Goal: Transaction & Acquisition: Obtain resource

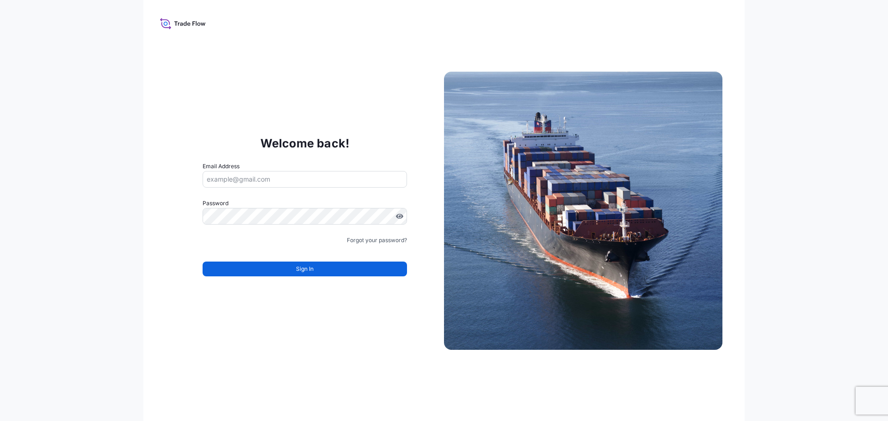
click at [203, 25] on icon at bounding box center [203, 24] width 5 height 3
click at [193, 24] on icon at bounding box center [193, 23] width 3 height 4
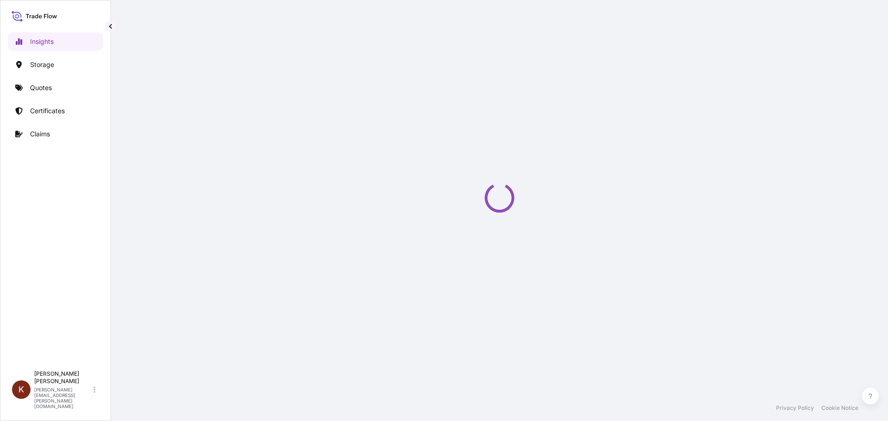
select select "2025"
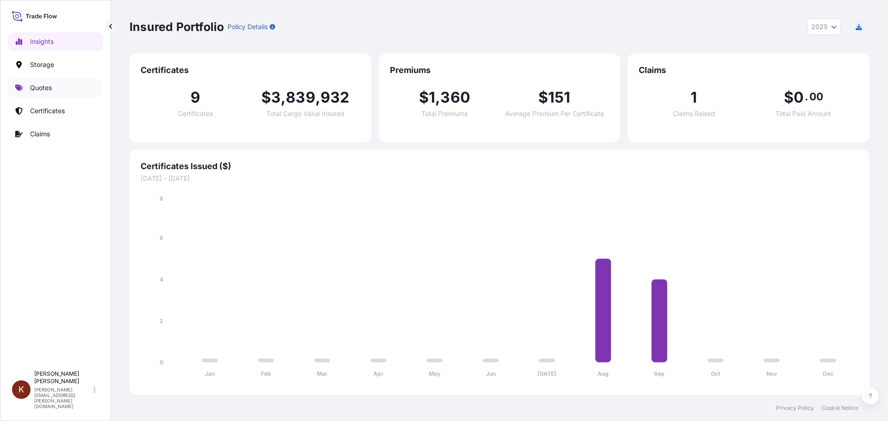
click at [34, 85] on p "Quotes" at bounding box center [41, 87] width 22 height 9
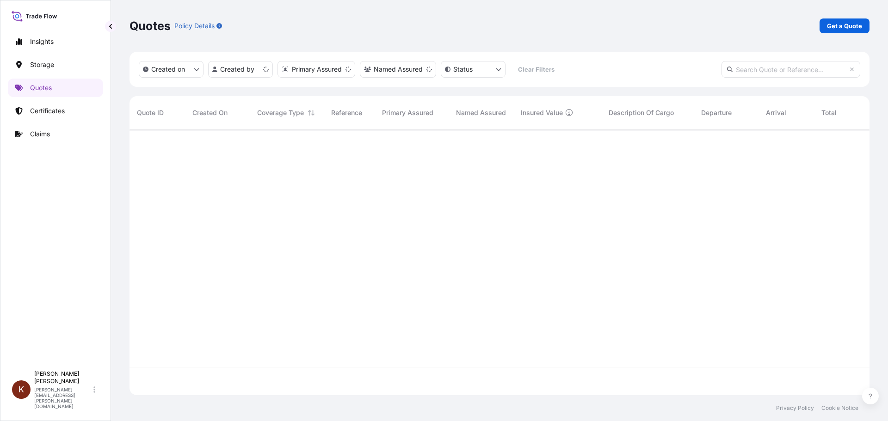
scroll to position [264, 733]
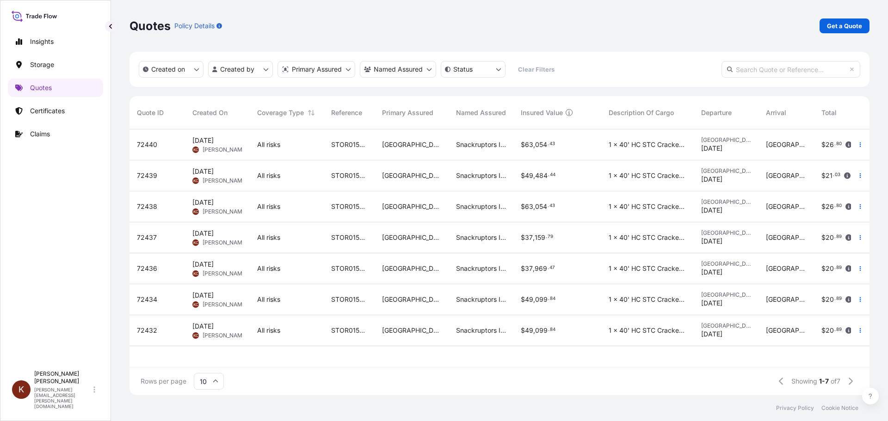
click at [214, 327] on span "[DATE]" at bounding box center [202, 326] width 21 height 9
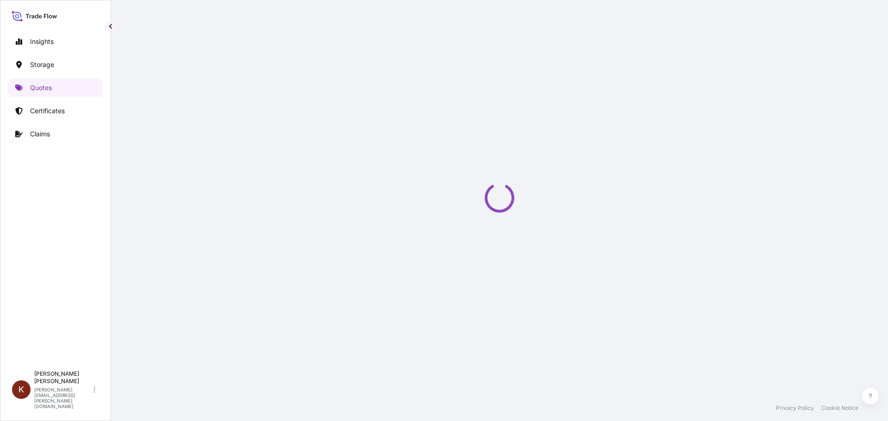
select select "Road / [GEOGRAPHIC_DATA]"
select select "Water"
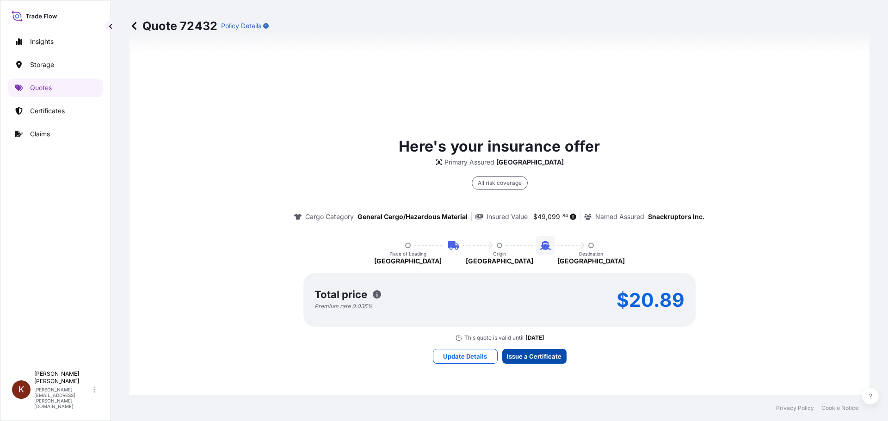
scroll to position [1407, 0]
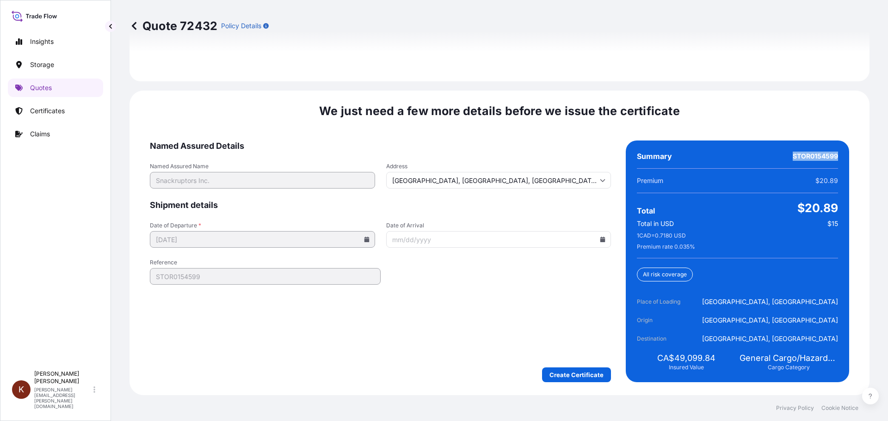
drag, startPoint x: 788, startPoint y: 156, endPoint x: 833, endPoint y: 157, distance: 45.8
click at [833, 157] on div "Summary STOR0154599 Premium $20.89 Total $20.89 Total in USD $15 1 CAD = 0.7180…" at bounding box center [737, 262] width 223 height 242
copy span "STOR0154599"
click at [600, 241] on icon at bounding box center [602, 240] width 5 height 6
click at [549, 319] on button "12" at bounding box center [541, 311] width 15 height 15
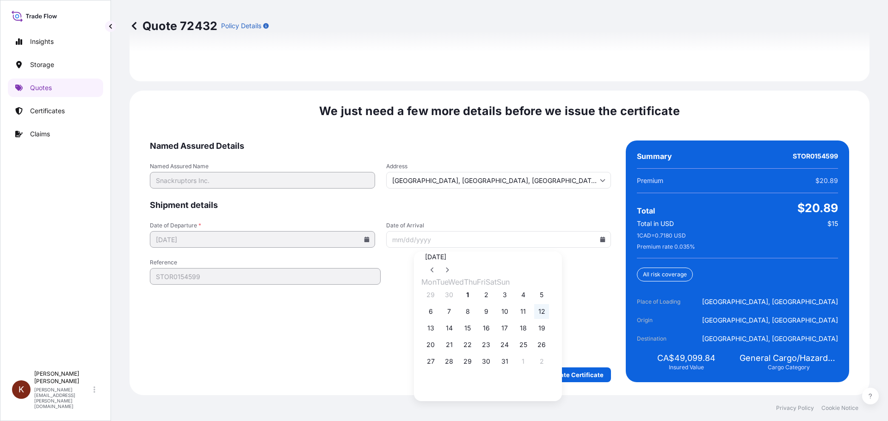
type input "[DATE]"
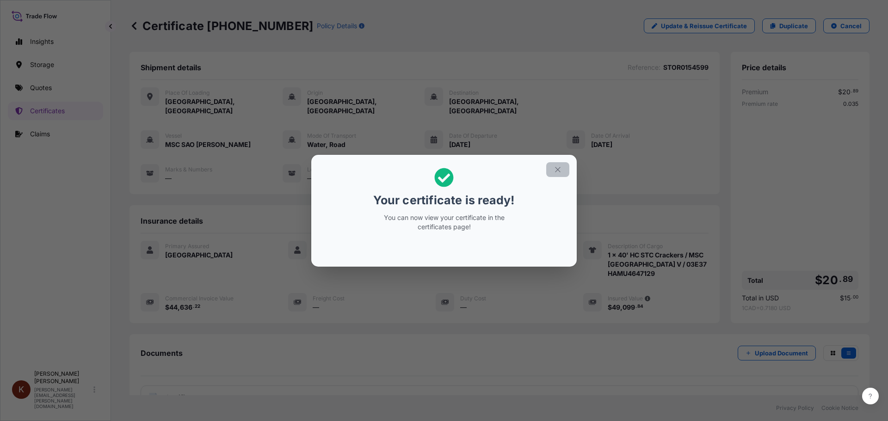
click at [560, 169] on icon "button" at bounding box center [558, 170] width 8 height 8
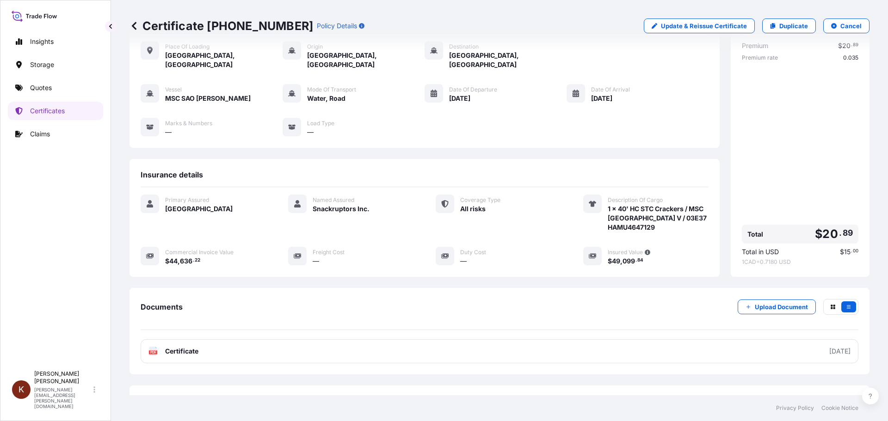
scroll to position [74, 0]
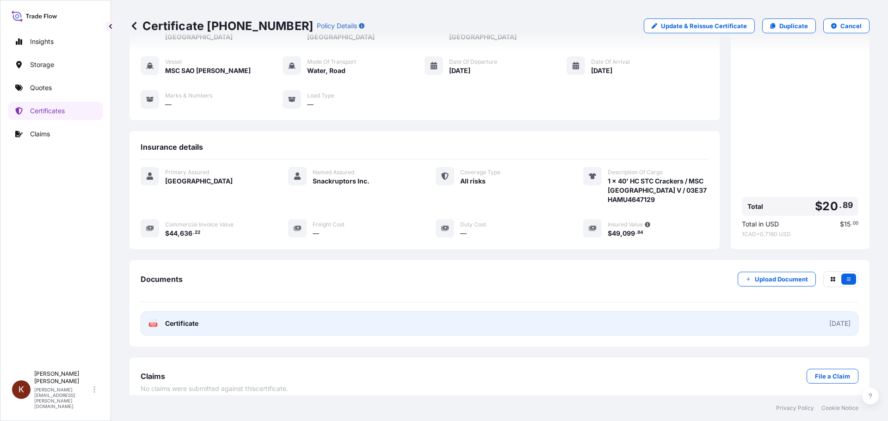
click at [305, 314] on link "PDF Certificate [DATE]" at bounding box center [500, 324] width 718 height 24
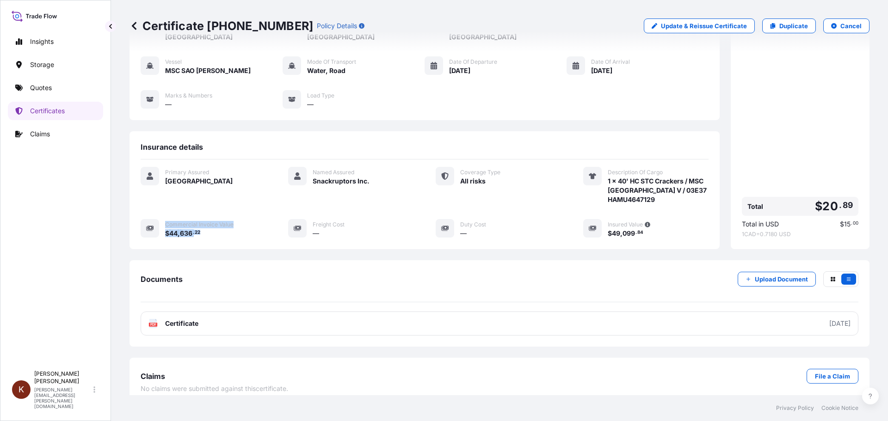
drag, startPoint x: 208, startPoint y: 223, endPoint x: 161, endPoint y: 225, distance: 46.3
click at [161, 225] on div "Commercial Invoice Value $ 44 , 636 . 22" at bounding box center [203, 228] width 125 height 19
click at [184, 230] on span "636" at bounding box center [186, 233] width 12 height 6
drag, startPoint x: 204, startPoint y: 223, endPoint x: 165, endPoint y: 226, distance: 38.5
click at [165, 228] on div "$ 44 , 636 . 22" at bounding box center [215, 233] width 101 height 10
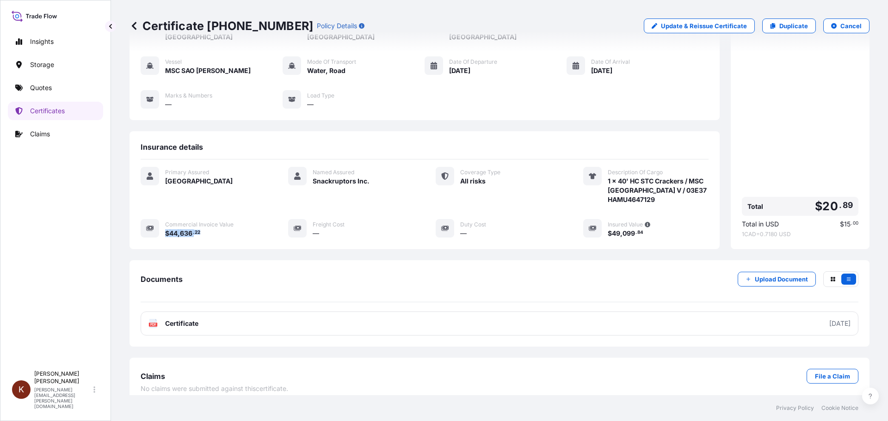
copy span "$ 44 , 636 . 22"
drag, startPoint x: 271, startPoint y: 25, endPoint x: 239, endPoint y: 25, distance: 31.5
click at [239, 25] on p "Certificate [PHONE_NUMBER]" at bounding box center [222, 26] width 184 height 15
click at [206, 25] on p "Certificate [PHONE_NUMBER]" at bounding box center [222, 26] width 184 height 15
drag, startPoint x: 207, startPoint y: 26, endPoint x: 271, endPoint y: 27, distance: 63.4
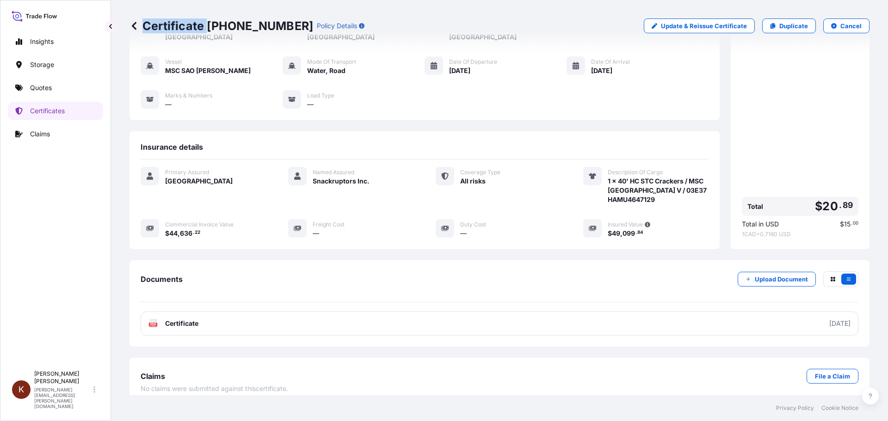
click at [271, 27] on p "Certificate [PHONE_NUMBER]" at bounding box center [222, 26] width 184 height 15
click at [263, 25] on p "Certificate [PHONE_NUMBER]" at bounding box center [222, 26] width 184 height 15
drag, startPoint x: 209, startPoint y: 25, endPoint x: 269, endPoint y: 26, distance: 60.1
click at [269, 26] on p "Certificate [PHONE_NUMBER]" at bounding box center [222, 26] width 184 height 15
copy p "[PHONE_NUMBER]"
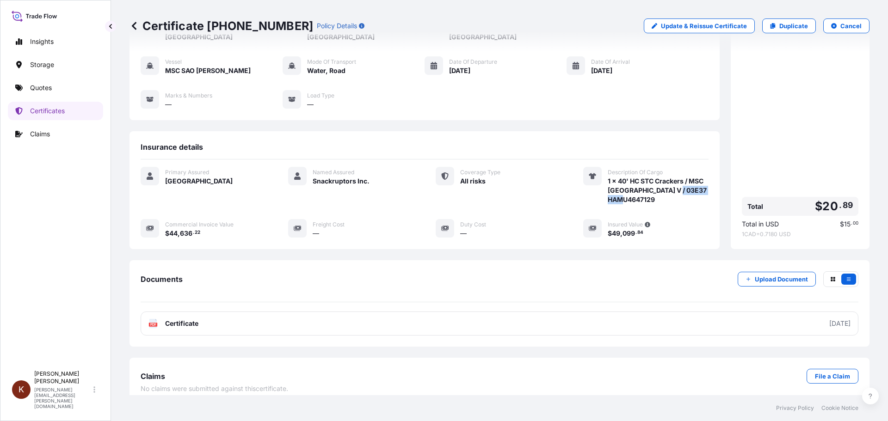
drag, startPoint x: 602, startPoint y: 190, endPoint x: 651, endPoint y: 190, distance: 49.0
click at [651, 190] on span "1 x 40' HC STC Crackers / MSC [GEOGRAPHIC_DATA] V / 03E37 HAMU4647129" at bounding box center [658, 191] width 101 height 28
copy span "HAMU4647129"
drag, startPoint x: 203, startPoint y: 224, endPoint x: 167, endPoint y: 224, distance: 36.5
click at [167, 228] on div "$ 44 , 636 . 22" at bounding box center [215, 233] width 101 height 10
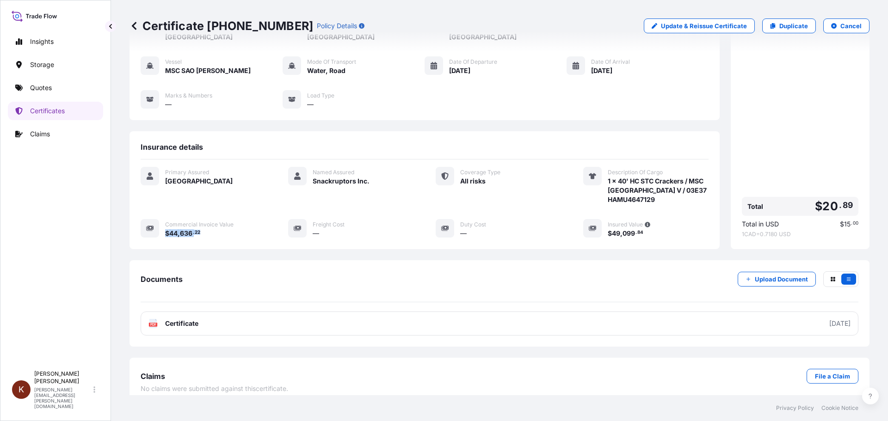
copy span "$ 44 , 636 . 22"
drag, startPoint x: 649, startPoint y: 225, endPoint x: 604, endPoint y: 224, distance: 45.8
click at [608, 228] on div "$ 49 , 099 . 84" at bounding box center [658, 233] width 101 height 10
copy span "$ 49 , 099 . 84"
drag, startPoint x: 447, startPoint y: 61, endPoint x: 482, endPoint y: 63, distance: 35.2
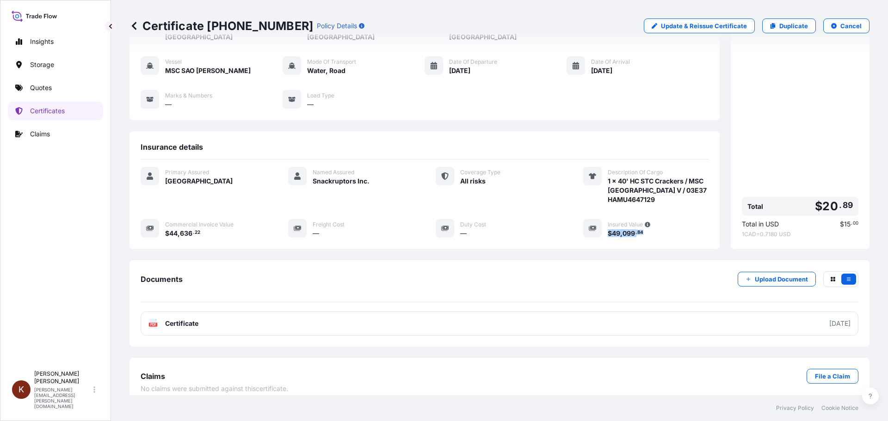
click at [470, 66] on span "[DATE]" at bounding box center [459, 70] width 21 height 9
copy span "[DATE]"
drag, startPoint x: 587, startPoint y: 62, endPoint x: 624, endPoint y: 63, distance: 37.5
click at [624, 66] on div "[DATE]" at bounding box center [610, 71] width 39 height 10
copy span "[DATE]"
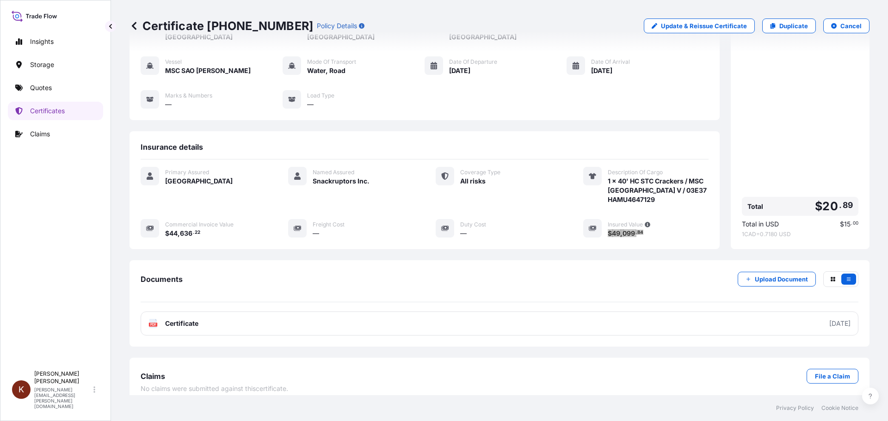
scroll to position [0, 0]
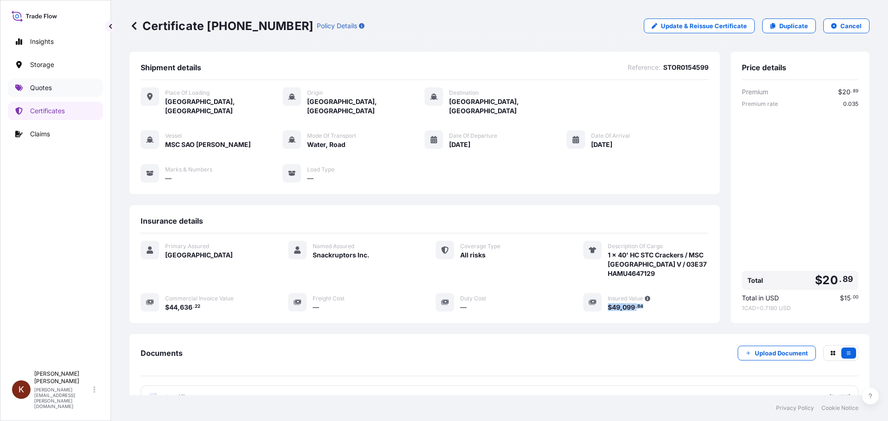
click at [40, 86] on p "Quotes" at bounding box center [41, 87] width 22 height 9
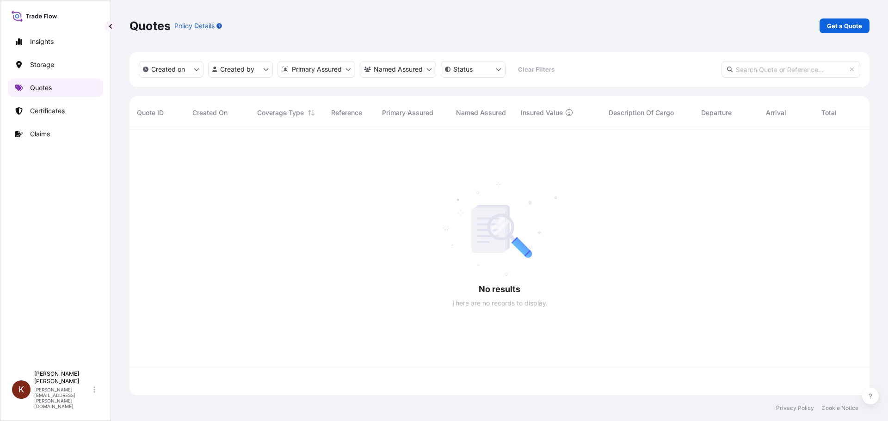
scroll to position [264, 733]
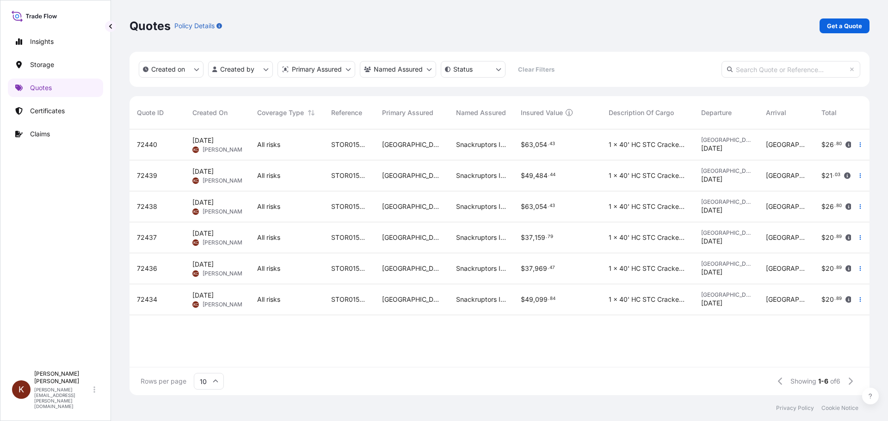
click at [214, 295] on span "[DATE]" at bounding box center [202, 295] width 21 height 9
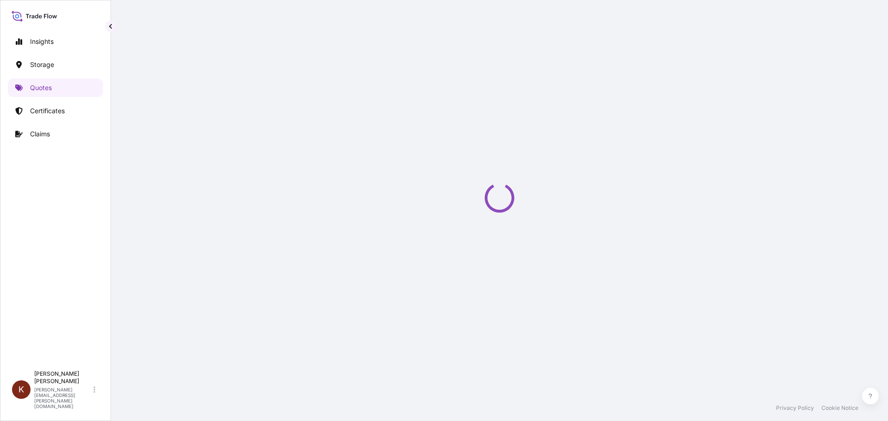
select select "Road / [GEOGRAPHIC_DATA]"
select select "Water"
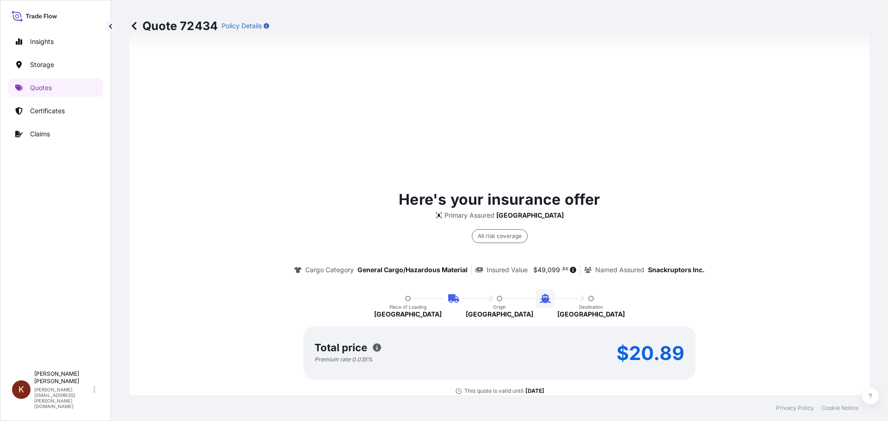
scroll to position [1407, 0]
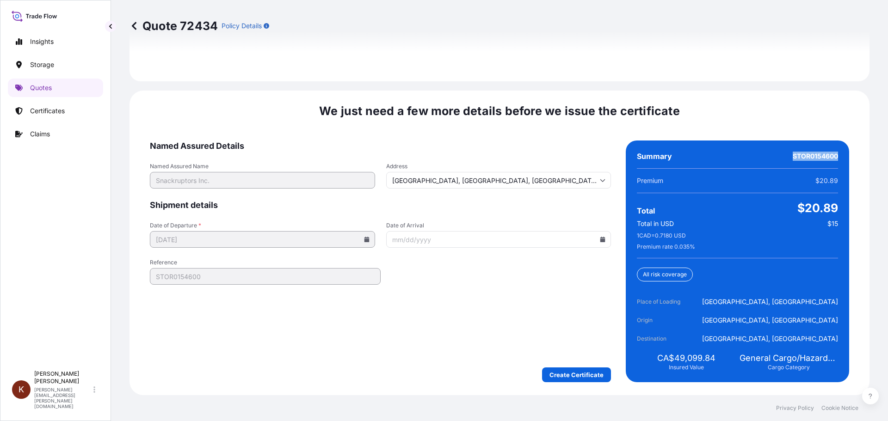
drag, startPoint x: 785, startPoint y: 154, endPoint x: 832, endPoint y: 157, distance: 46.8
click at [832, 157] on div "Summary STOR0154600 Premium $20.89 Total $20.89 Total in USD $15 1 CAD = 0.7180…" at bounding box center [737, 262] width 223 height 242
copy span "STOR0154600"
click at [600, 241] on icon at bounding box center [602, 240] width 5 height 6
click at [549, 319] on button "12" at bounding box center [541, 311] width 15 height 15
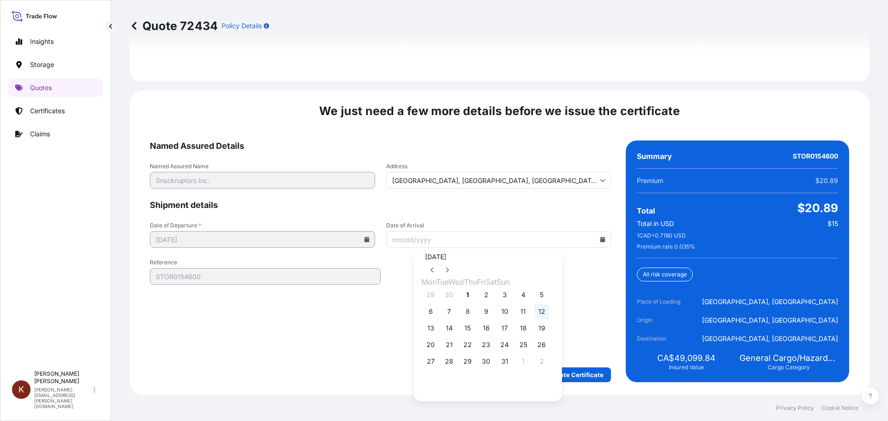
type input "[DATE]"
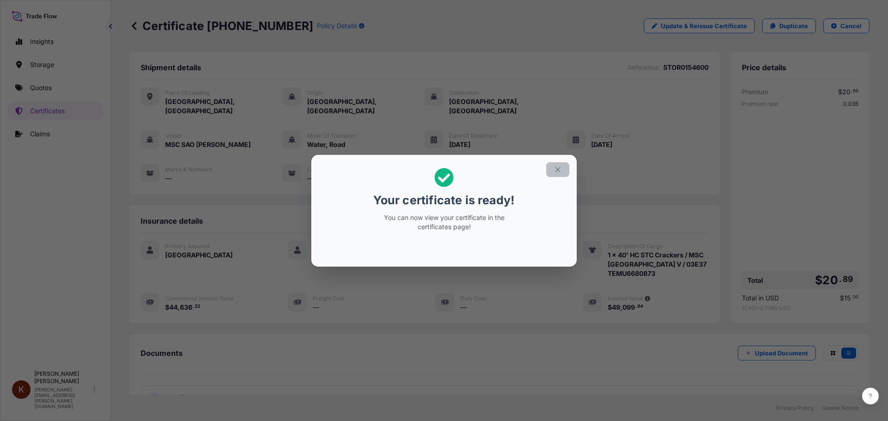
click at [555, 170] on icon "button" at bounding box center [558, 170] width 8 height 8
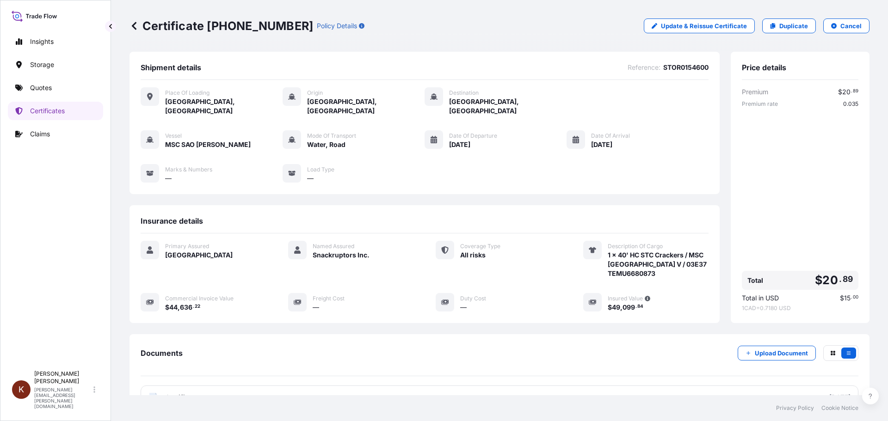
scroll to position [74, 0]
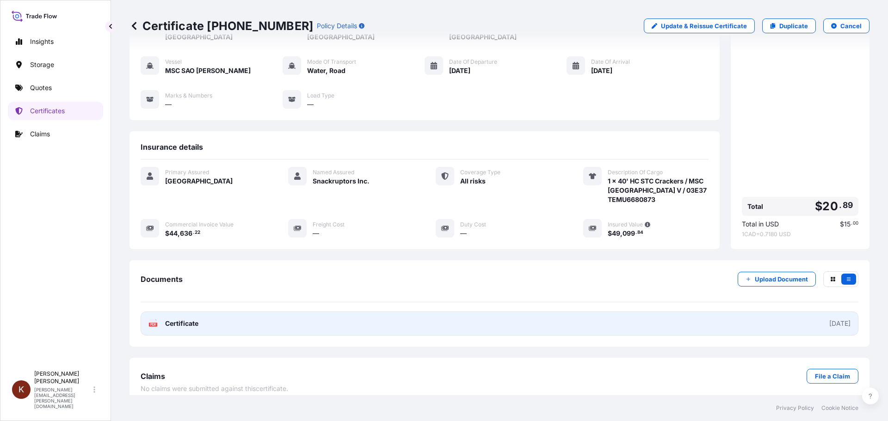
click at [179, 319] on span "Certificate" at bounding box center [181, 323] width 33 height 9
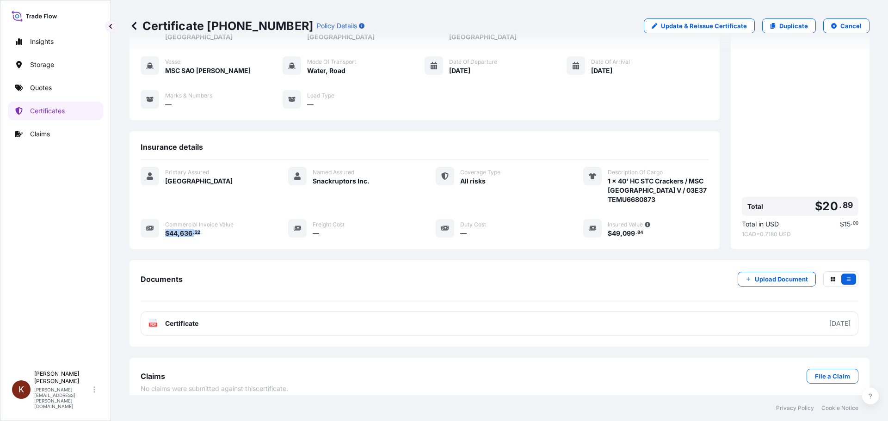
drag, startPoint x: 206, startPoint y: 226, endPoint x: 164, endPoint y: 225, distance: 41.6
click at [164, 225] on div "Commercial Invoice Value $ 44 , 636 . 22" at bounding box center [203, 228] width 125 height 19
copy span "$ 44 , 636 . 22"
drag, startPoint x: 644, startPoint y: 225, endPoint x: 603, endPoint y: 224, distance: 41.2
click at [608, 228] on div "$ 49 , 099 . 84" at bounding box center [658, 233] width 101 height 10
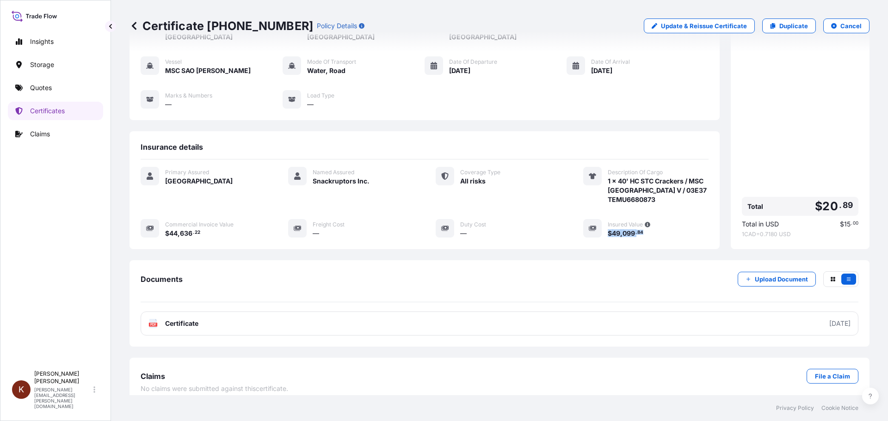
drag, startPoint x: 491, startPoint y: 62, endPoint x: 446, endPoint y: 63, distance: 44.9
click at [449, 66] on div "[DATE]" at bounding box center [473, 71] width 48 height 10
drag, startPoint x: 208, startPoint y: 26, endPoint x: 265, endPoint y: 26, distance: 57.4
click at [265, 26] on p "Certificate [PHONE_NUMBER]" at bounding box center [222, 26] width 184 height 15
click at [449, 272] on div "Documents Upload Document" at bounding box center [500, 287] width 718 height 31
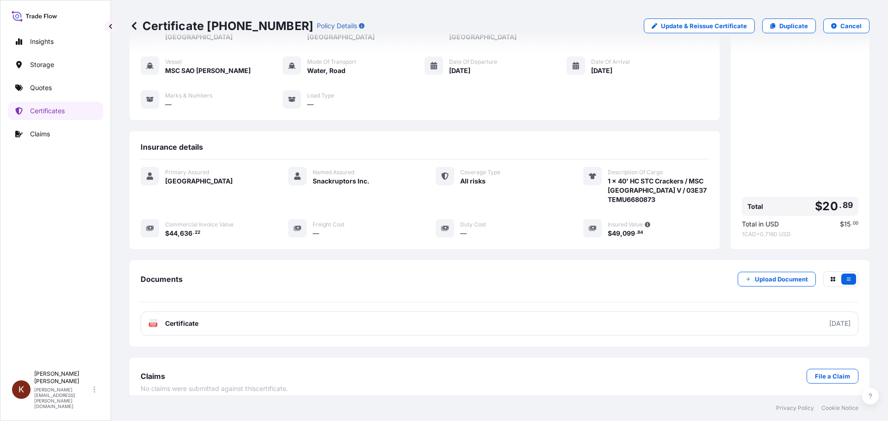
scroll to position [0, 0]
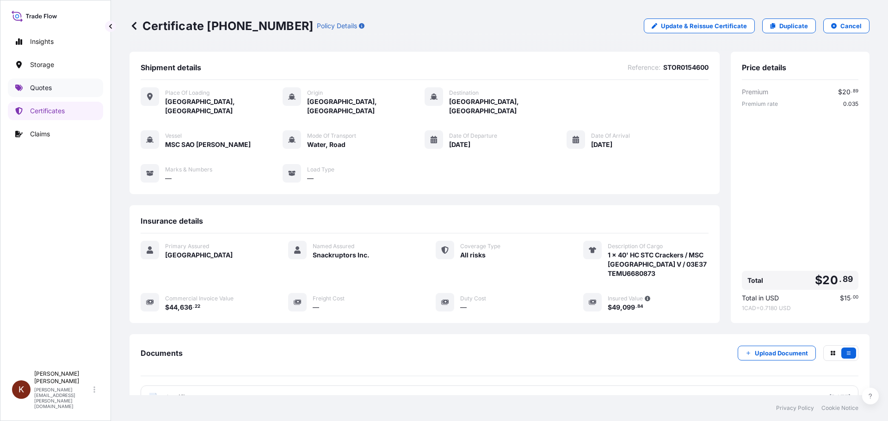
click at [38, 86] on p "Quotes" at bounding box center [41, 87] width 22 height 9
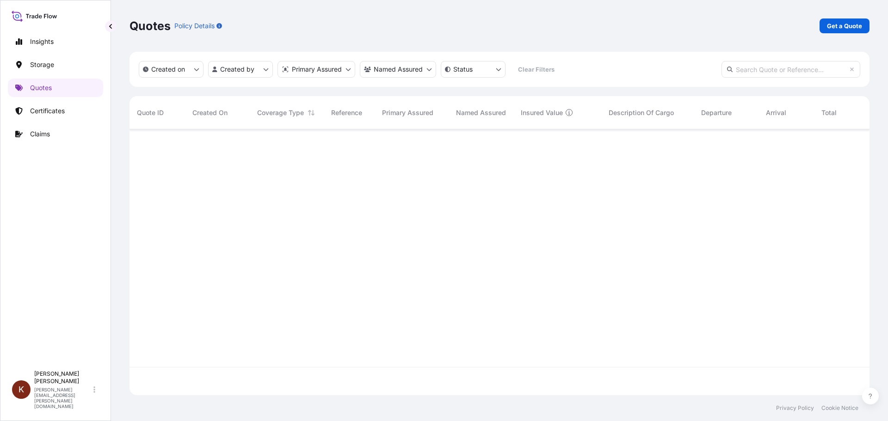
scroll to position [264, 733]
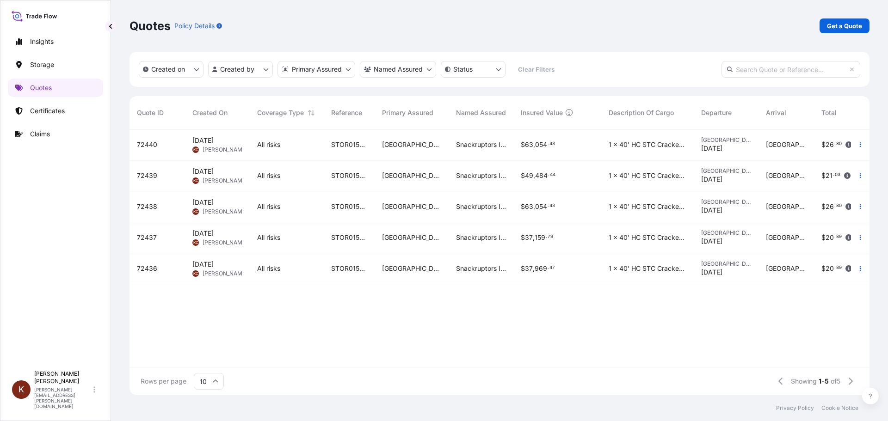
click at [213, 261] on span "[DATE]" at bounding box center [202, 264] width 21 height 9
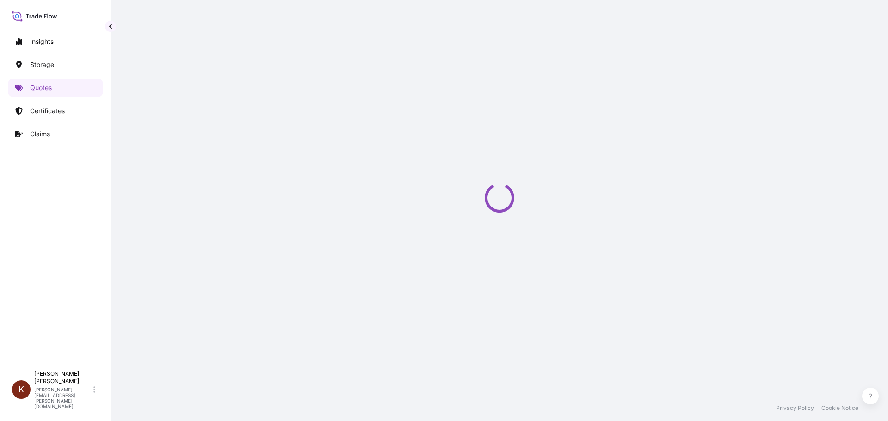
select select "Road / [GEOGRAPHIC_DATA]"
select select "Water"
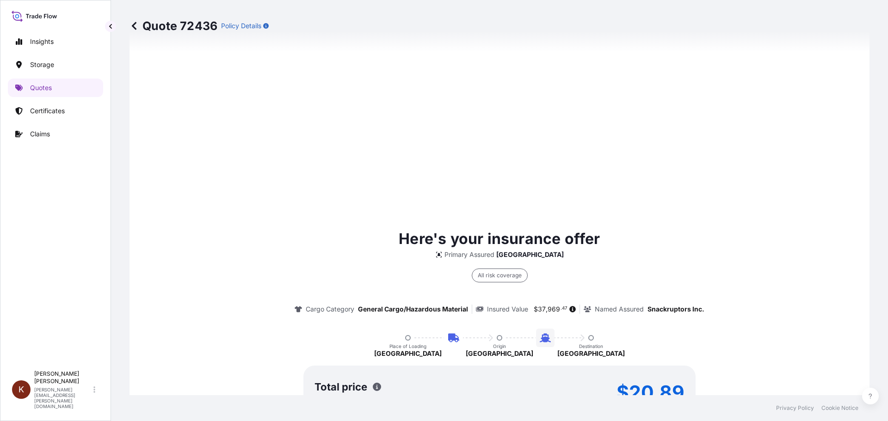
scroll to position [1407, 0]
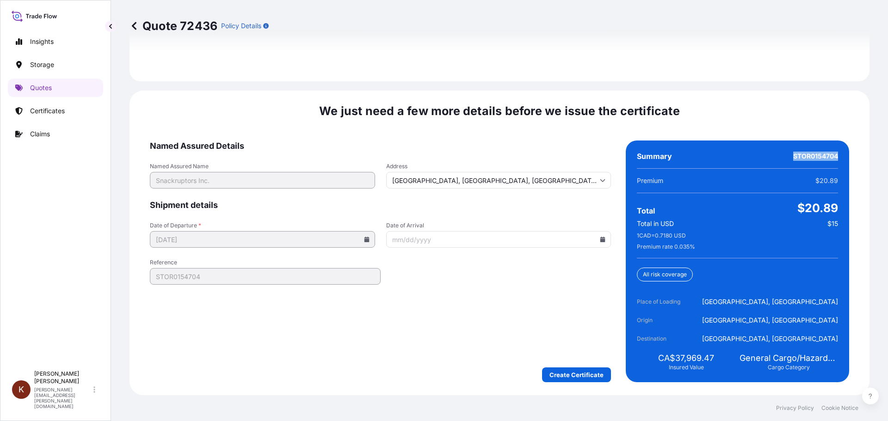
drag, startPoint x: 786, startPoint y: 155, endPoint x: 830, endPoint y: 155, distance: 43.5
click at [830, 155] on span "STOR0154704" at bounding box center [815, 156] width 45 height 9
click at [600, 241] on icon at bounding box center [602, 240] width 5 height 6
click at [429, 336] on button "13" at bounding box center [430, 328] width 15 height 15
type input "[DATE]"
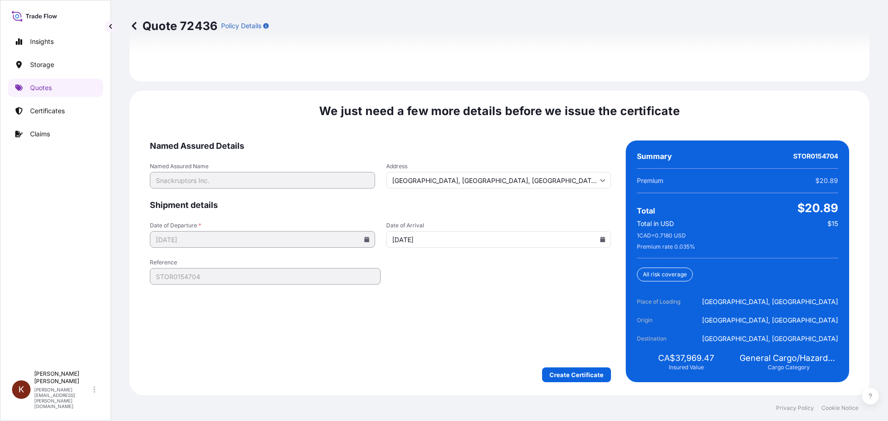
click at [401, 308] on form "Named Assured Details Named Assured Name Snackruptors Inc. Address [GEOGRAPHIC_…" at bounding box center [380, 262] width 461 height 242
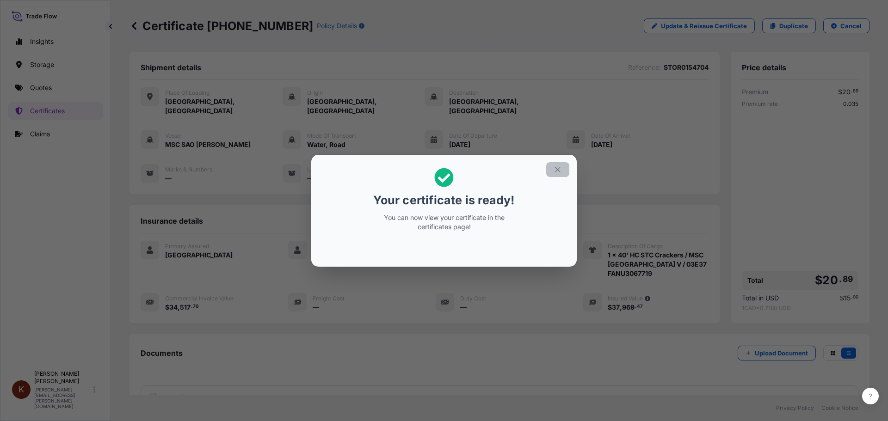
click at [559, 166] on icon "button" at bounding box center [558, 170] width 8 height 8
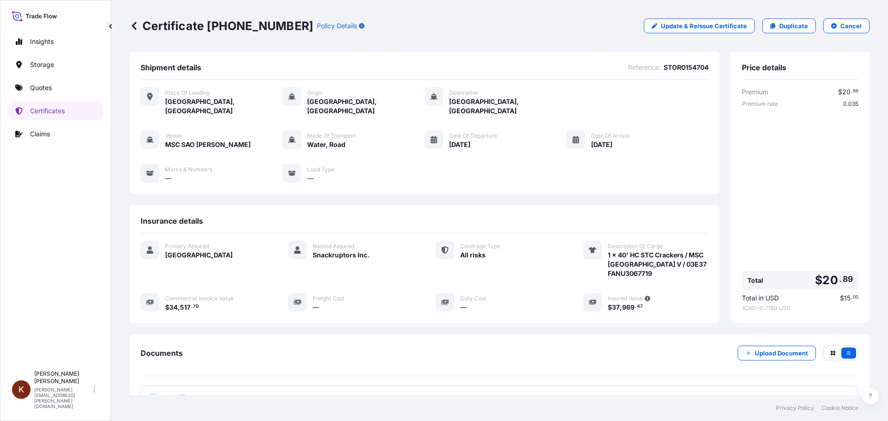
drag, startPoint x: 587, startPoint y: 136, endPoint x: 624, endPoint y: 136, distance: 36.5
click at [624, 140] on div "[DATE]" at bounding box center [610, 145] width 39 height 10
click at [591, 140] on span "[DATE]" at bounding box center [601, 144] width 21 height 9
drag, startPoint x: 586, startPoint y: 135, endPoint x: 620, endPoint y: 135, distance: 34.2
click at [612, 140] on span "[DATE]" at bounding box center [601, 144] width 21 height 9
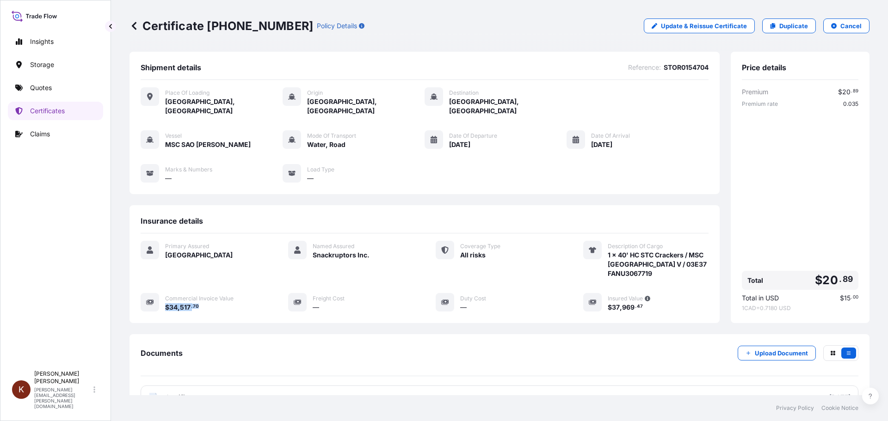
drag, startPoint x: 201, startPoint y: 300, endPoint x: 165, endPoint y: 300, distance: 35.6
click at [165, 302] on div "$ 34 , 517 . 70" at bounding box center [215, 307] width 101 height 10
drag, startPoint x: 640, startPoint y: 299, endPoint x: 604, endPoint y: 298, distance: 35.6
click at [608, 302] on div "$ 37 , 969 . 47" at bounding box center [658, 307] width 101 height 10
drag, startPoint x: 486, startPoint y: 136, endPoint x: 447, endPoint y: 136, distance: 39.3
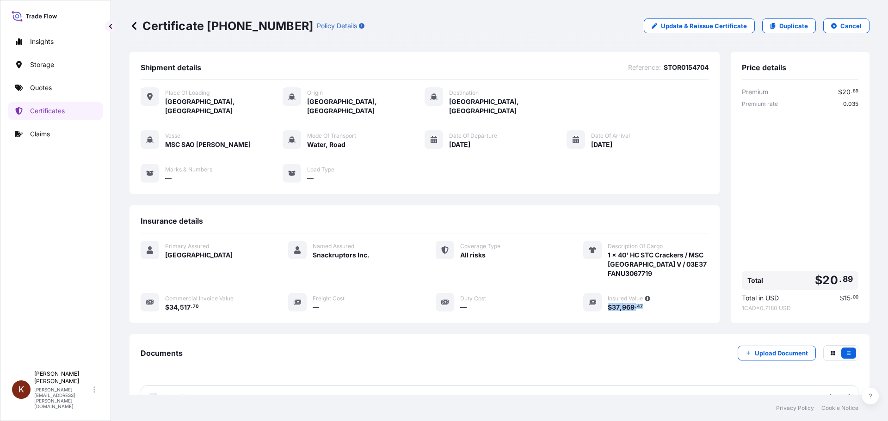
click at [449, 140] on div "[DATE]" at bounding box center [473, 145] width 48 height 10
drag, startPoint x: 208, startPoint y: 26, endPoint x: 269, endPoint y: 29, distance: 61.6
click at [269, 29] on p "Certificate [PHONE_NUMBER]" at bounding box center [222, 26] width 184 height 15
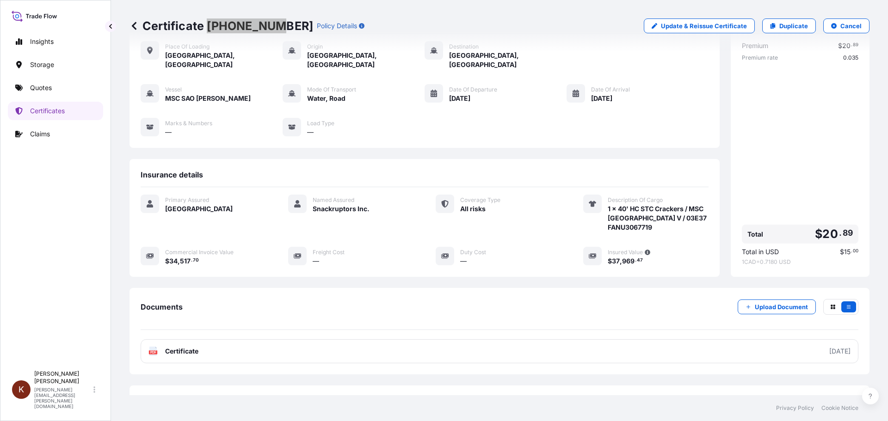
scroll to position [74, 0]
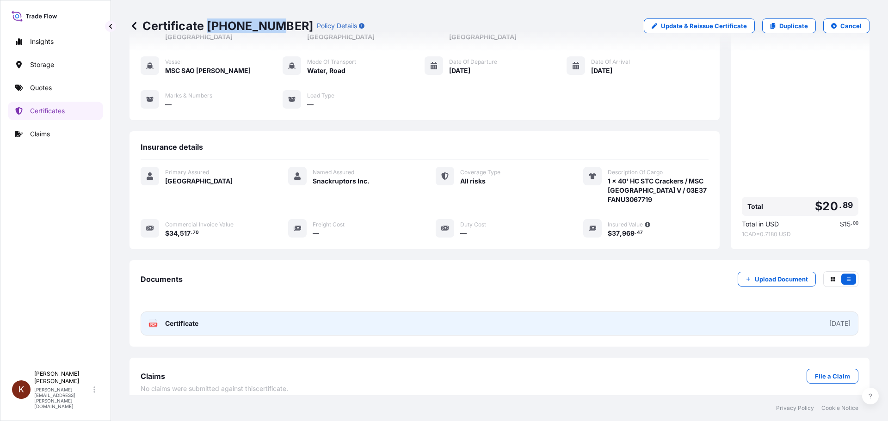
click at [178, 319] on span "Certificate" at bounding box center [181, 323] width 33 height 9
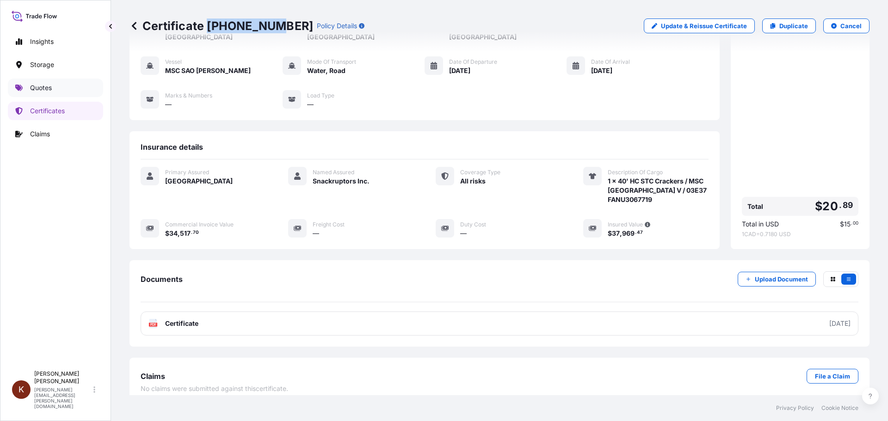
click at [43, 87] on p "Quotes" at bounding box center [41, 87] width 22 height 9
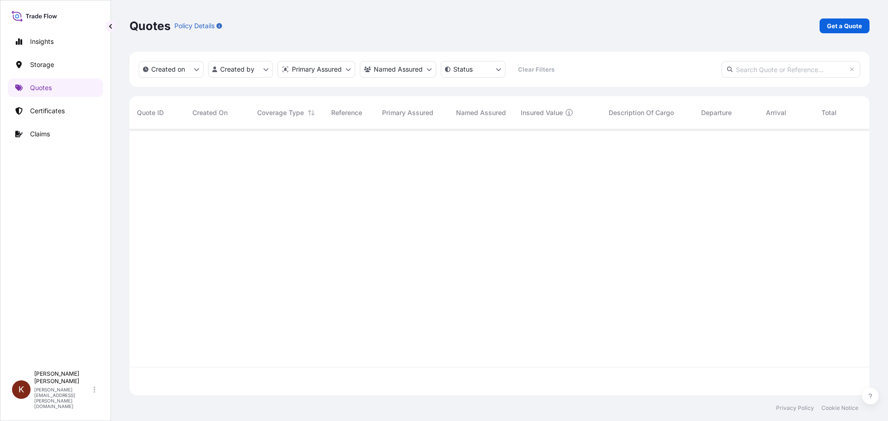
scroll to position [264, 733]
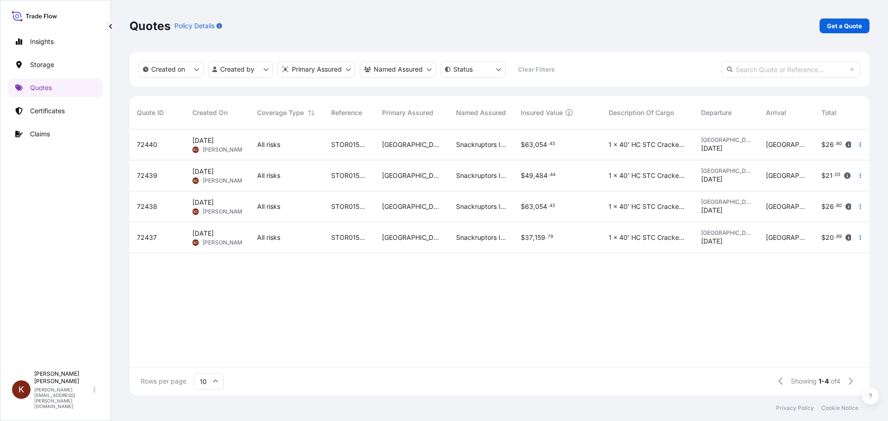
click at [217, 239] on span "[PERSON_NAME]" at bounding box center [225, 242] width 45 height 7
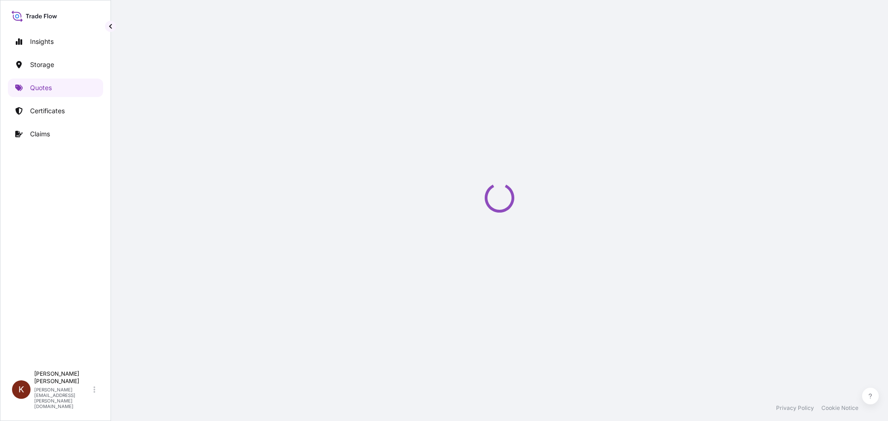
select select "Road / [GEOGRAPHIC_DATA]"
select select "Water"
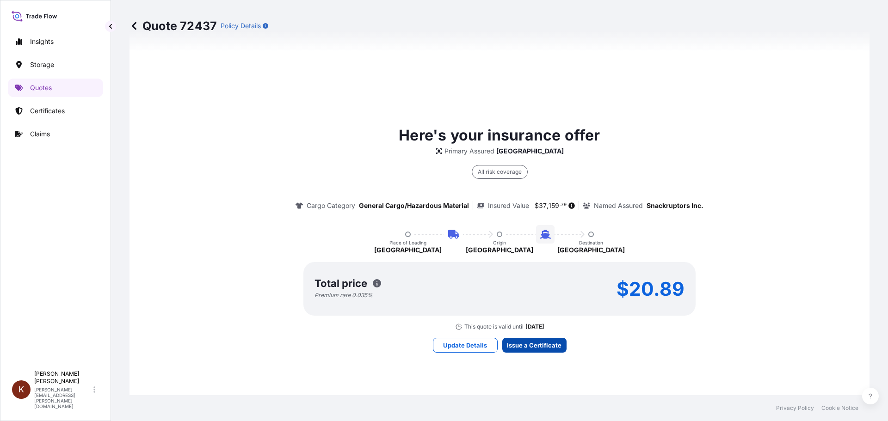
scroll to position [1407, 0]
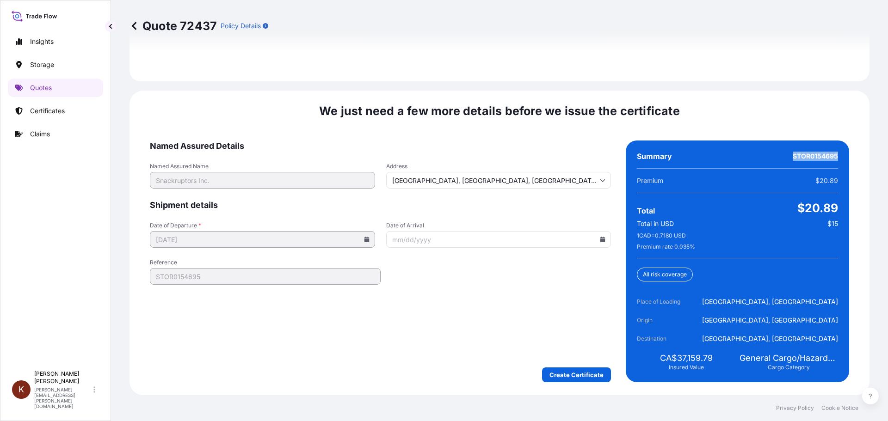
drag, startPoint x: 787, startPoint y: 156, endPoint x: 832, endPoint y: 156, distance: 44.4
click at [832, 156] on div "Summary STOR0154695 Premium $20.89 Total $20.89 Total in USD $15 1 CAD = 0.7180…" at bounding box center [737, 262] width 223 height 242
click at [482, 239] on input "Date of Arrival" at bounding box center [498, 239] width 225 height 17
click at [600, 239] on icon at bounding box center [602, 240] width 5 height 6
click at [431, 336] on button "13" at bounding box center [430, 328] width 15 height 15
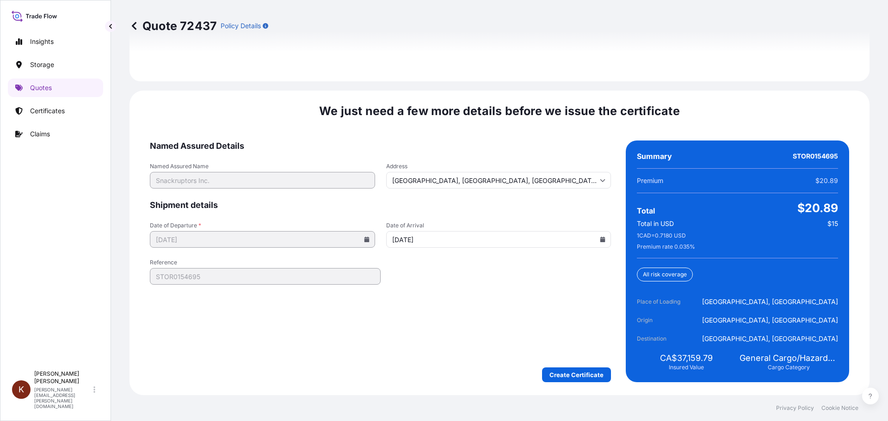
type input "[DATE]"
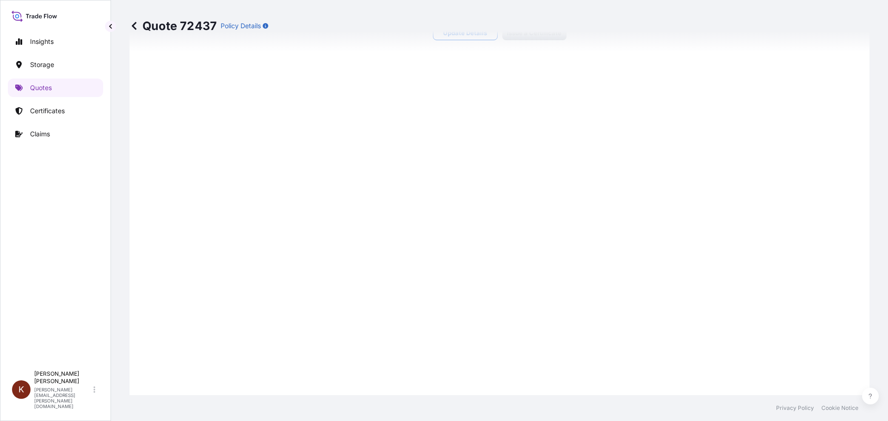
scroll to position [786, 0]
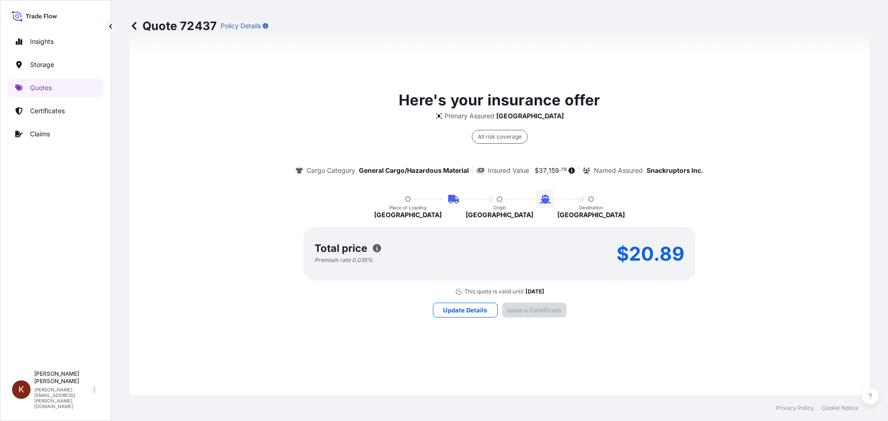
click at [400, 316] on div "Here's your insurance offer Primary Assured CANADA All risk coverage Cargo Cate…" at bounding box center [499, 203] width 714 height 972
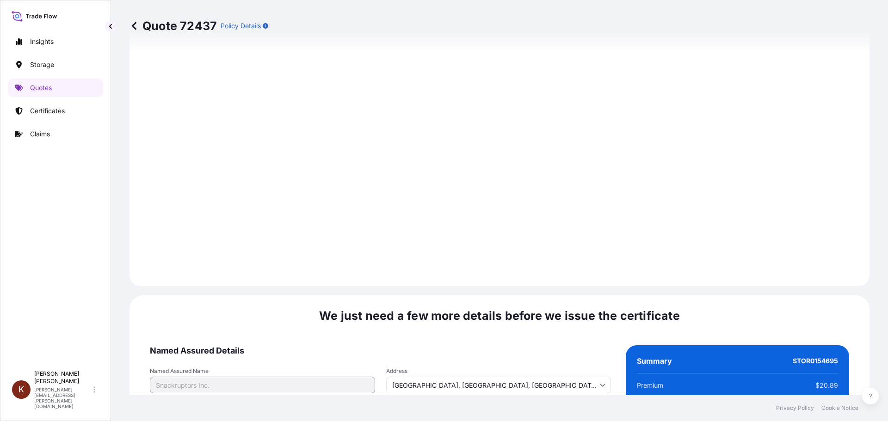
scroll to position [1407, 0]
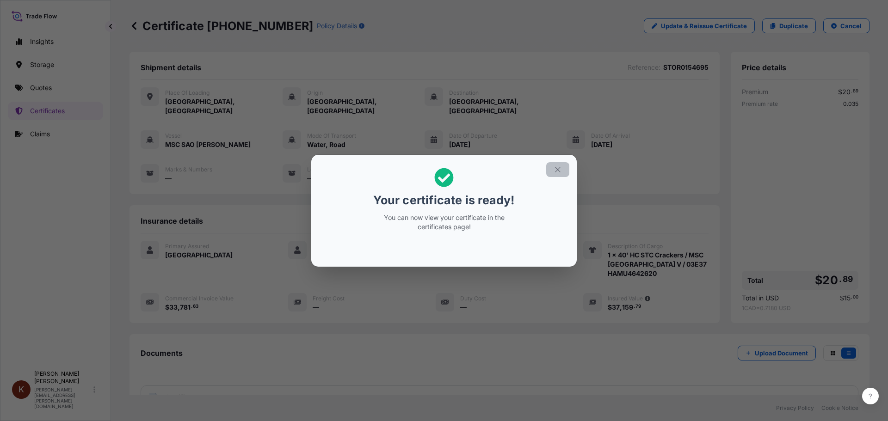
click at [557, 168] on icon "button" at bounding box center [558, 170] width 8 height 8
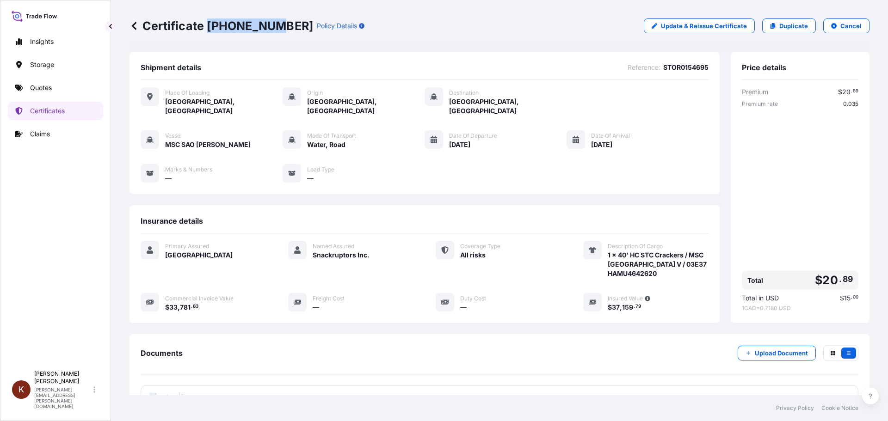
drag, startPoint x: 209, startPoint y: 28, endPoint x: 268, endPoint y: 28, distance: 59.2
click at [268, 28] on p "Certificate [PHONE_NUMBER]" at bounding box center [222, 26] width 184 height 15
drag, startPoint x: 446, startPoint y: 136, endPoint x: 483, endPoint y: 135, distance: 37.5
click at [470, 140] on span "[DATE]" at bounding box center [459, 144] width 21 height 9
drag, startPoint x: 203, startPoint y: 298, endPoint x: 165, endPoint y: 298, distance: 37.9
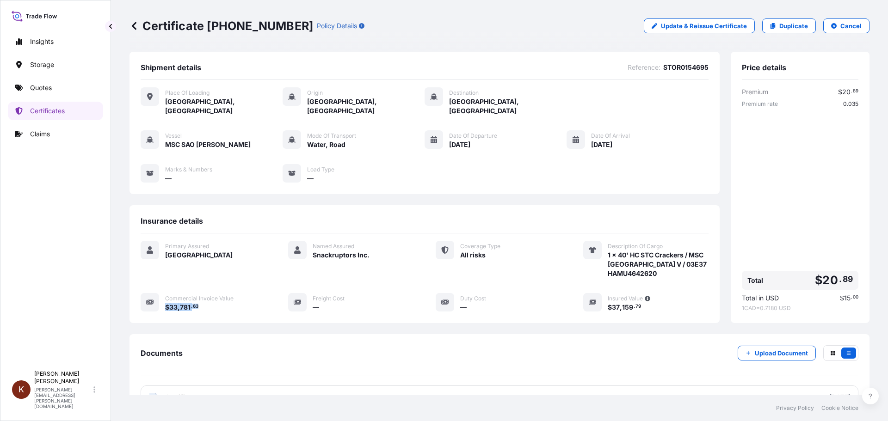
click at [165, 298] on div "Commercial Invoice Value $ 33 , 781 . 63" at bounding box center [203, 302] width 125 height 19
drag, startPoint x: 642, startPoint y: 298, endPoint x: 604, endPoint y: 298, distance: 37.9
click at [608, 302] on div "$ 37 , 159 . 79" at bounding box center [658, 307] width 101 height 10
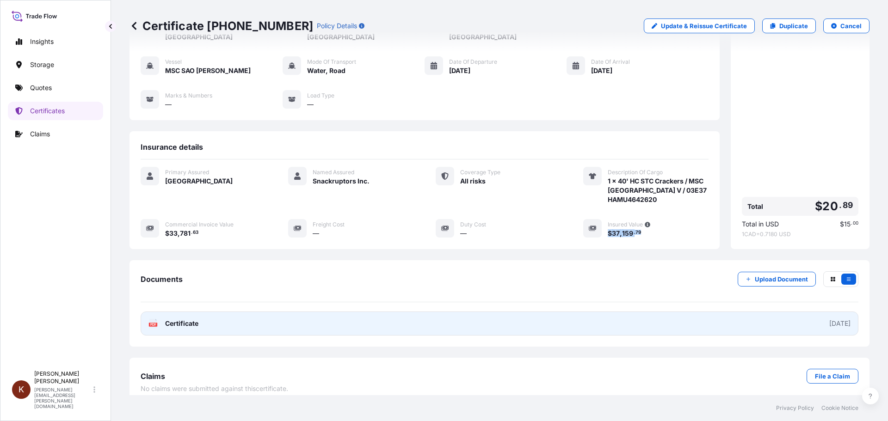
click at [188, 319] on span "Certificate" at bounding box center [181, 323] width 33 height 9
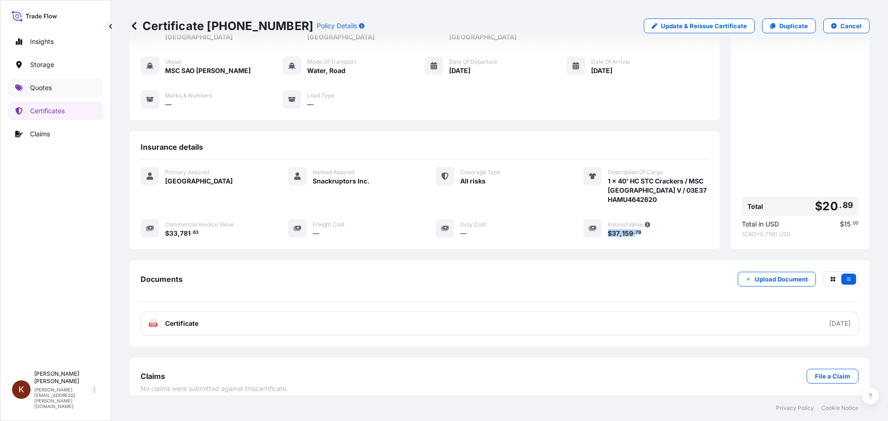
click at [32, 88] on p "Quotes" at bounding box center [41, 87] width 22 height 9
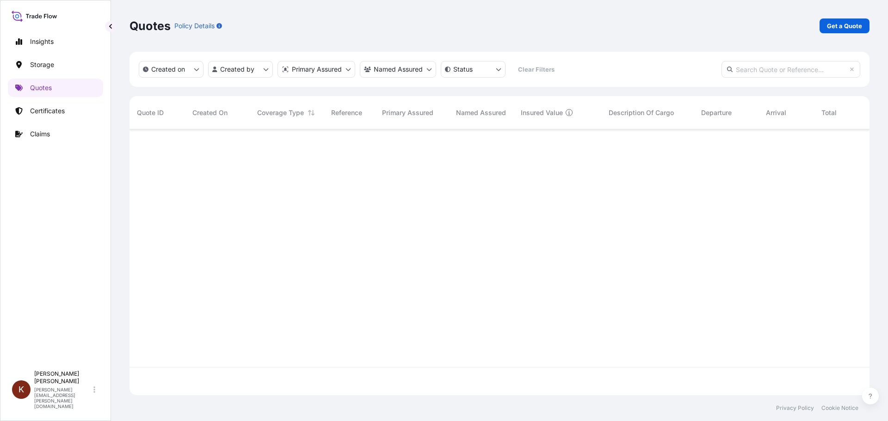
scroll to position [264, 733]
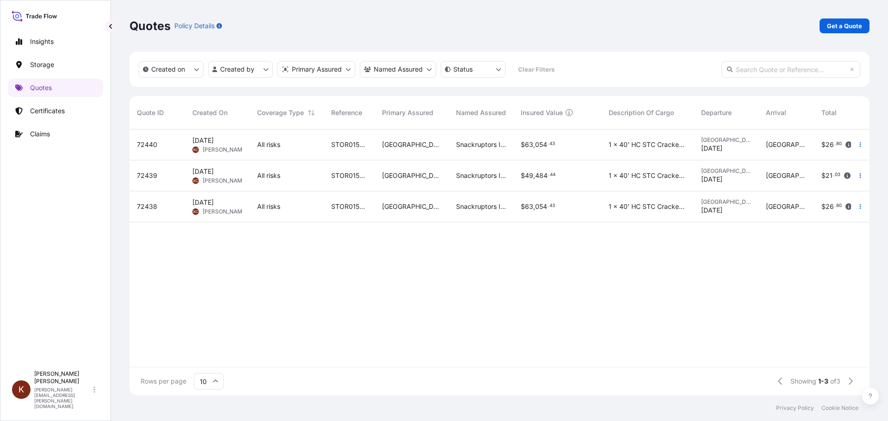
click at [224, 208] on span "[PERSON_NAME]" at bounding box center [225, 211] width 45 height 7
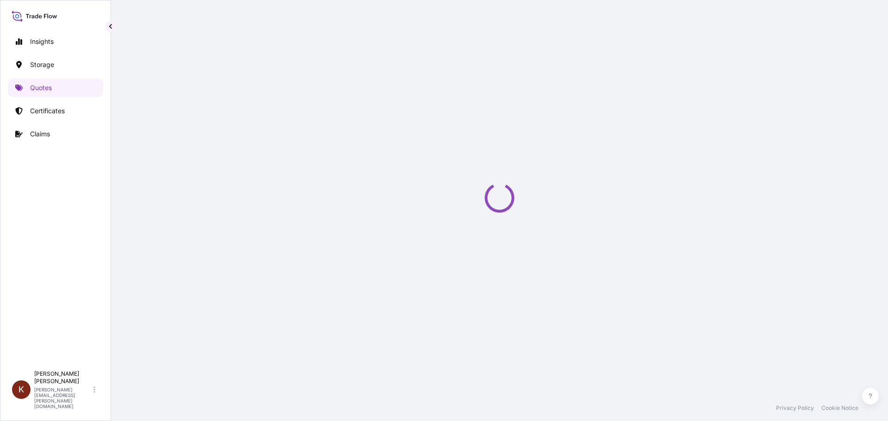
select select "Road / [GEOGRAPHIC_DATA]"
select select "Water"
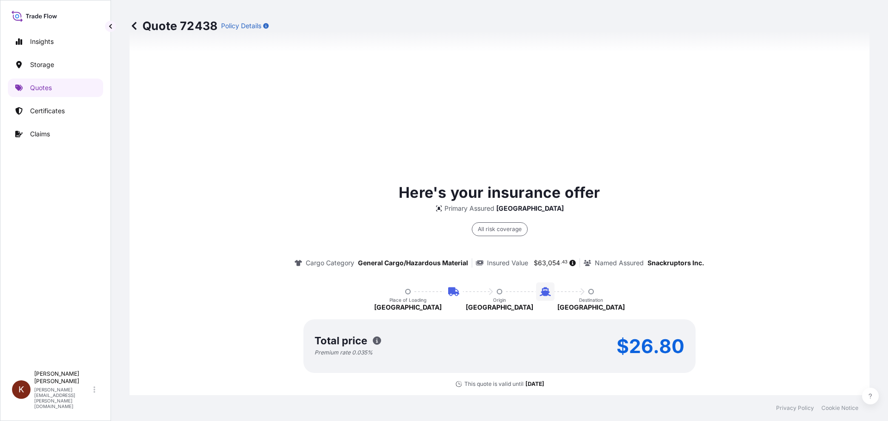
scroll to position [1407, 0]
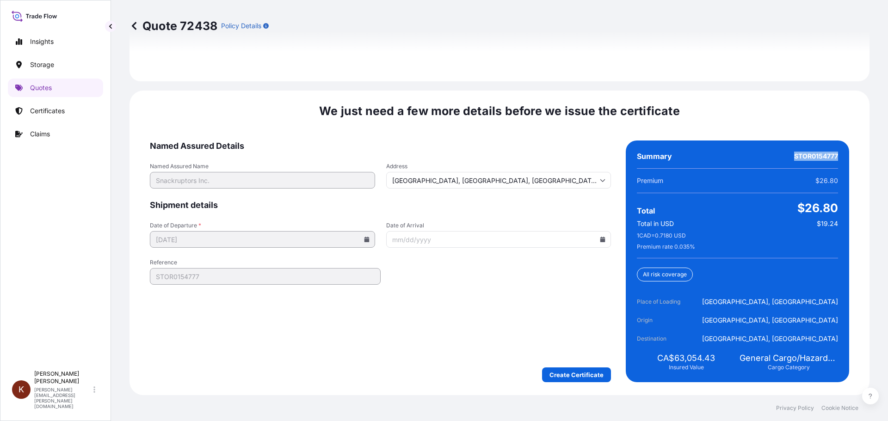
drag, startPoint x: 788, startPoint y: 154, endPoint x: 831, endPoint y: 157, distance: 43.1
click at [831, 157] on span "STOR0154777" at bounding box center [816, 156] width 44 height 9
click at [600, 239] on icon at bounding box center [603, 240] width 6 height 6
click at [549, 319] on button "12" at bounding box center [541, 311] width 15 height 15
type input "[DATE]"
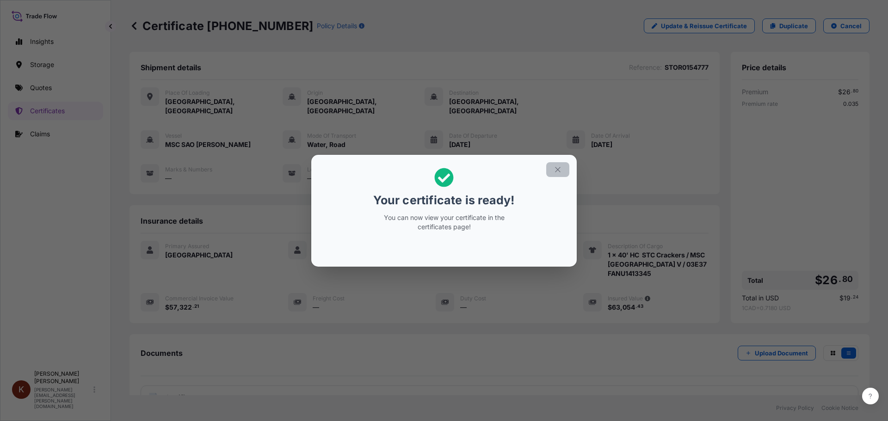
click at [557, 166] on icon "button" at bounding box center [558, 170] width 8 height 8
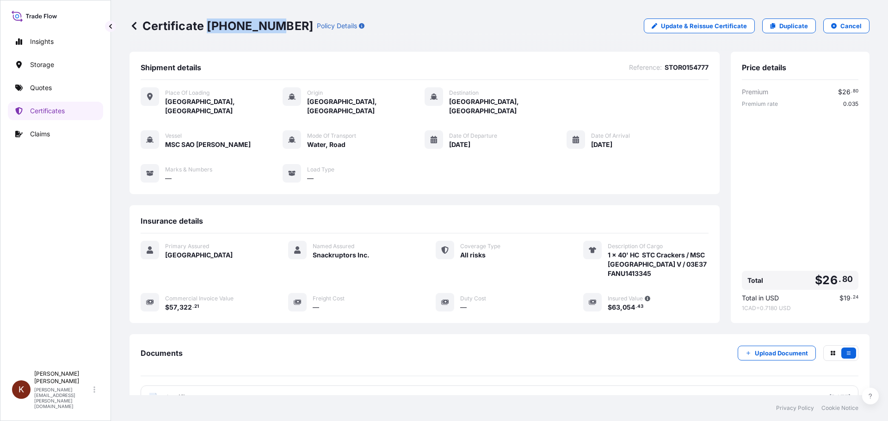
drag, startPoint x: 208, startPoint y: 27, endPoint x: 270, endPoint y: 26, distance: 62.0
click at [270, 26] on p "Certificate [PHONE_NUMBER]" at bounding box center [222, 26] width 184 height 15
drag, startPoint x: 484, startPoint y: 136, endPoint x: 445, endPoint y: 136, distance: 38.4
click at [449, 140] on span "[DATE]" at bounding box center [459, 144] width 21 height 9
drag, startPoint x: 202, startPoint y: 299, endPoint x: 166, endPoint y: 299, distance: 35.6
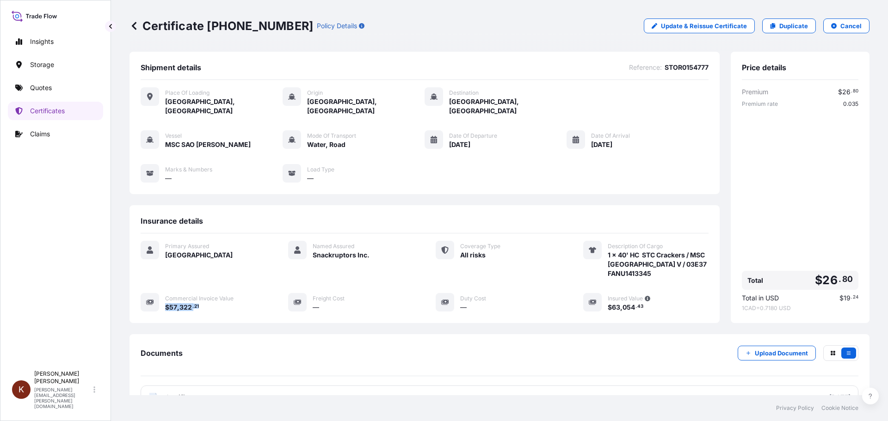
click at [166, 302] on div "$ 57 , 322 . 21" at bounding box center [215, 307] width 101 height 10
drag, startPoint x: 644, startPoint y: 299, endPoint x: 604, endPoint y: 298, distance: 39.8
click at [608, 302] on div "$ 63 , 054 . 43" at bounding box center [658, 307] width 101 height 10
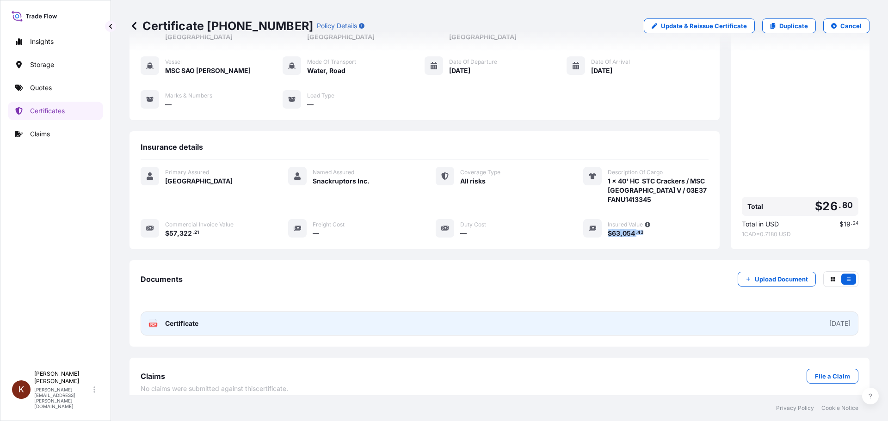
click at [184, 319] on span "Certificate" at bounding box center [181, 323] width 33 height 9
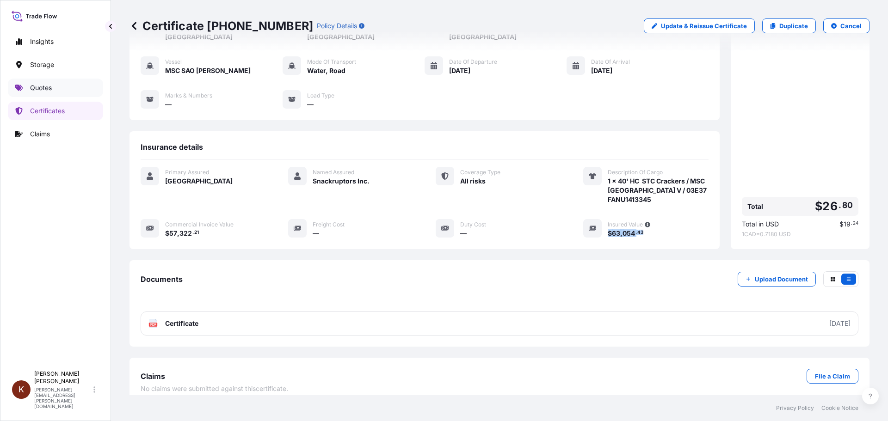
click at [48, 87] on p "Quotes" at bounding box center [41, 87] width 22 height 9
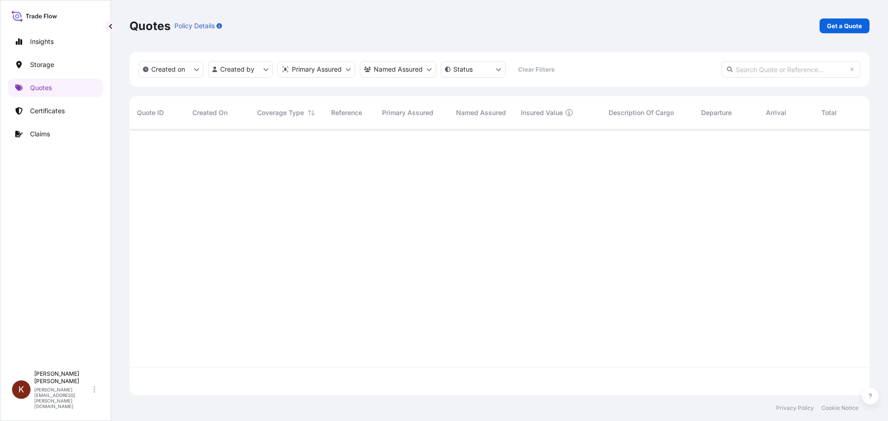
scroll to position [264, 733]
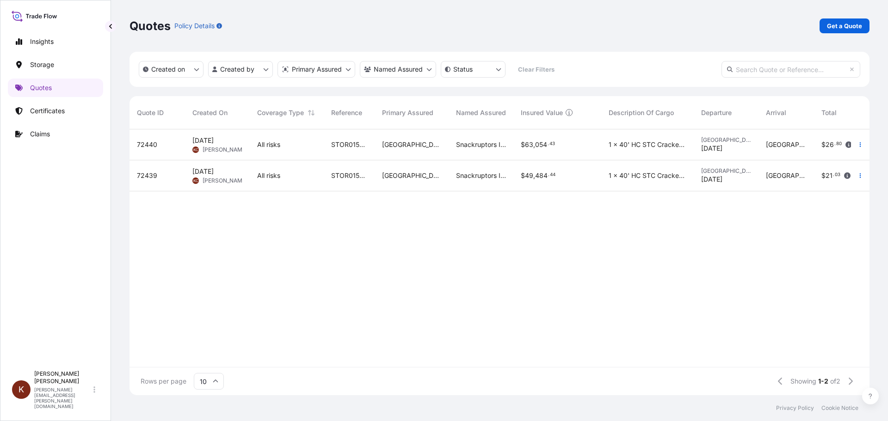
click at [210, 169] on span "[DATE]" at bounding box center [202, 171] width 21 height 9
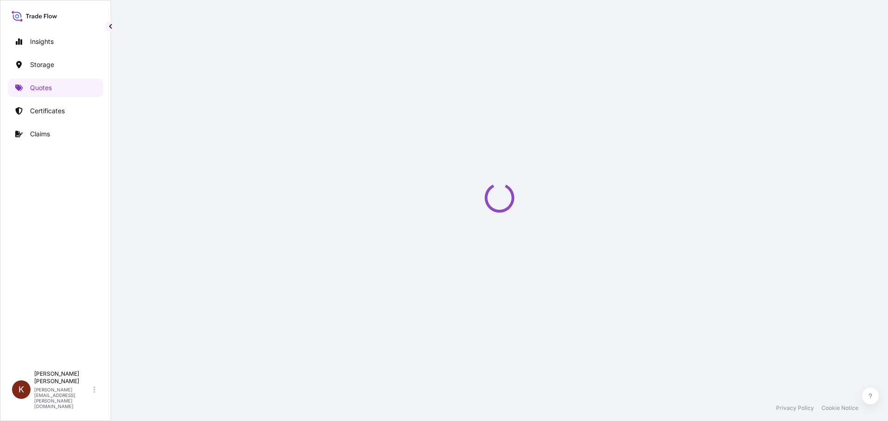
select select "Road / [GEOGRAPHIC_DATA]"
select select "Water"
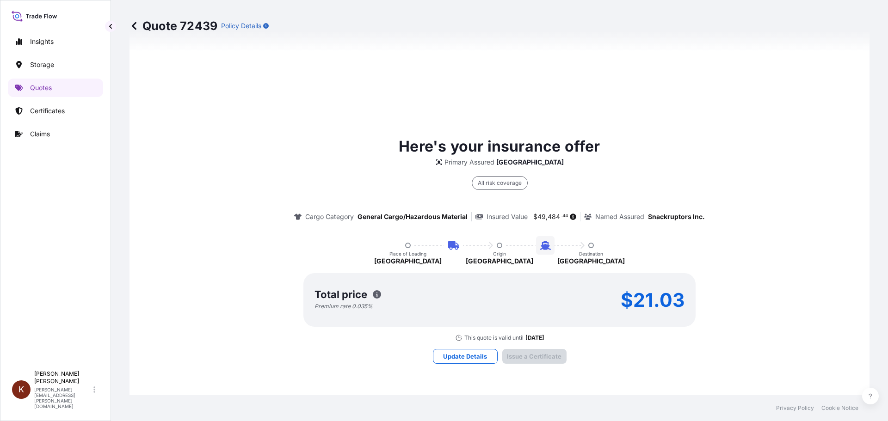
scroll to position [1407, 0]
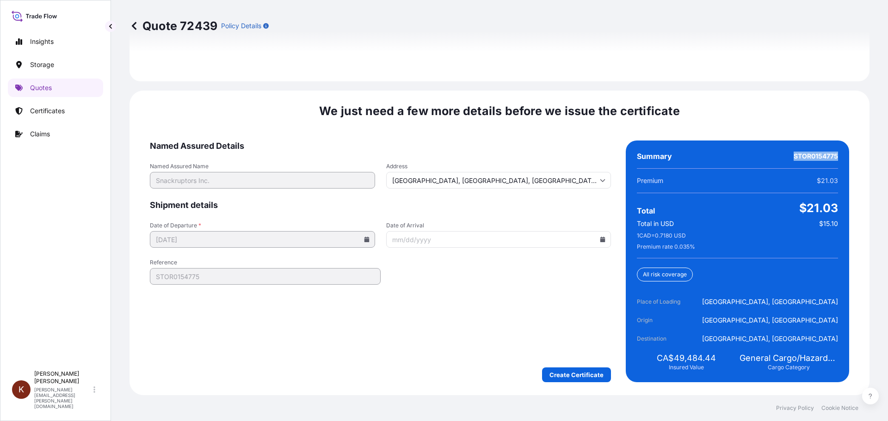
drag, startPoint x: 788, startPoint y: 156, endPoint x: 830, endPoint y: 156, distance: 42.6
click at [830, 156] on span "STOR0154775" at bounding box center [816, 156] width 44 height 9
click at [34, 86] on p "Quotes" at bounding box center [41, 87] width 22 height 9
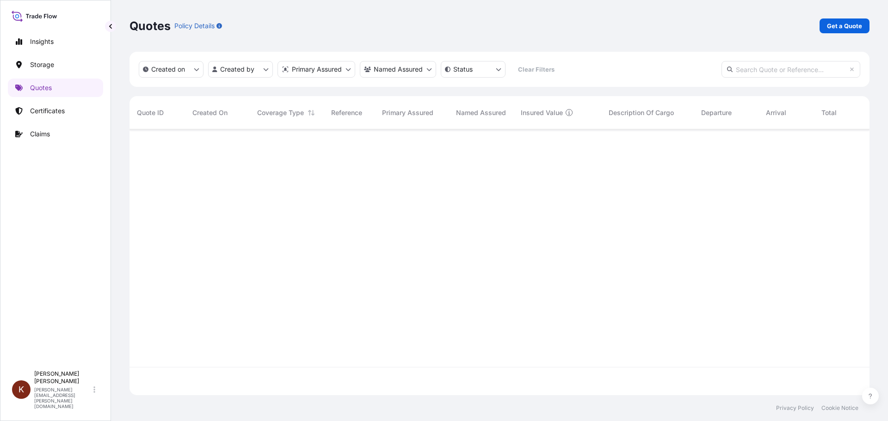
scroll to position [264, 733]
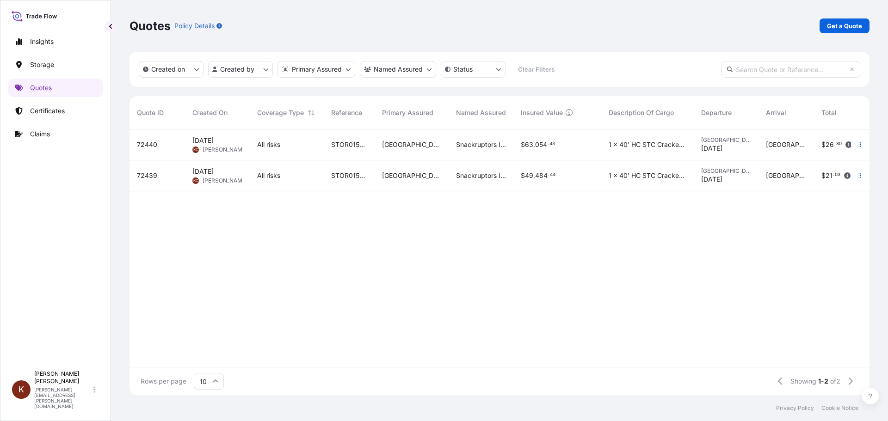
click at [206, 140] on span "[DATE]" at bounding box center [202, 140] width 21 height 9
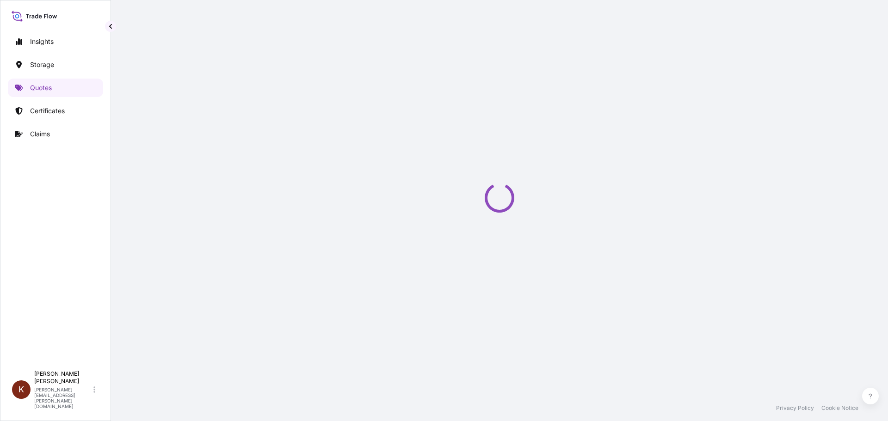
select select "Road / [GEOGRAPHIC_DATA]"
select select "Water"
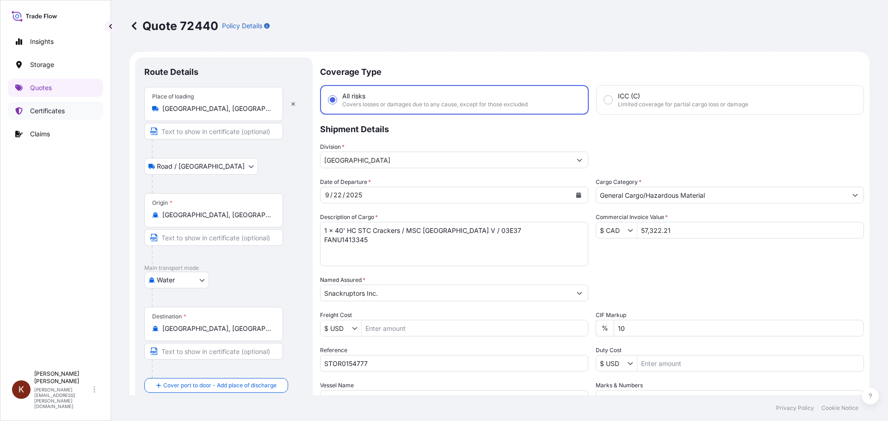
click at [46, 114] on p "Certificates" at bounding box center [47, 110] width 35 height 9
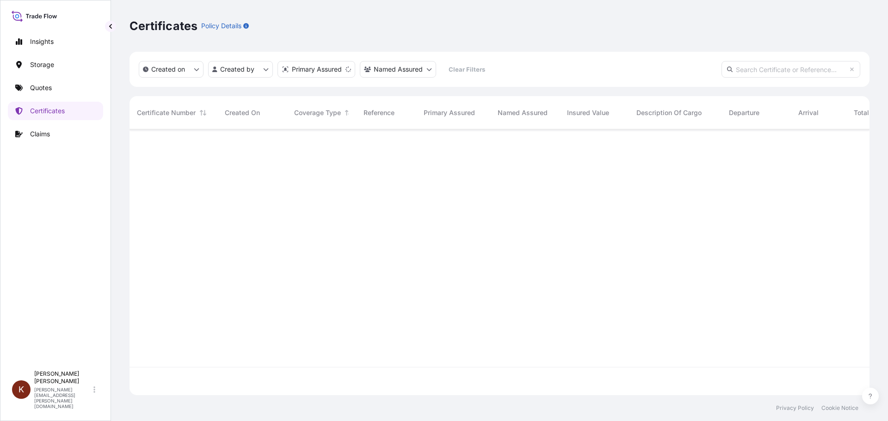
scroll to position [264, 733]
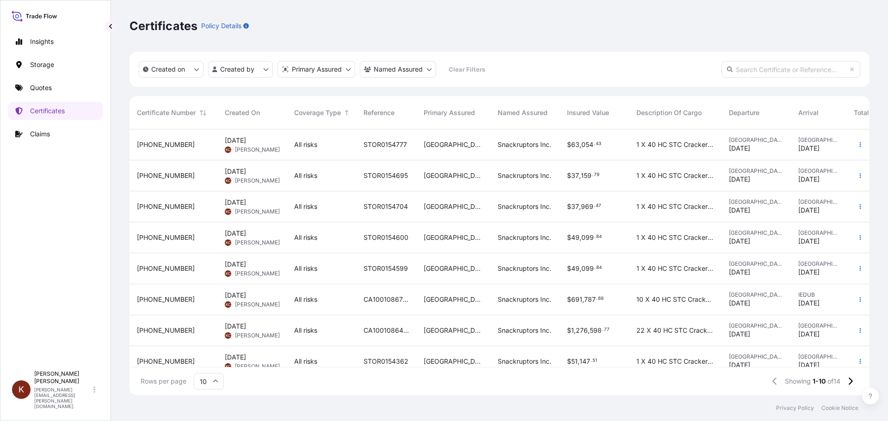
click at [248, 146] on span "[PERSON_NAME]" at bounding box center [257, 149] width 45 height 7
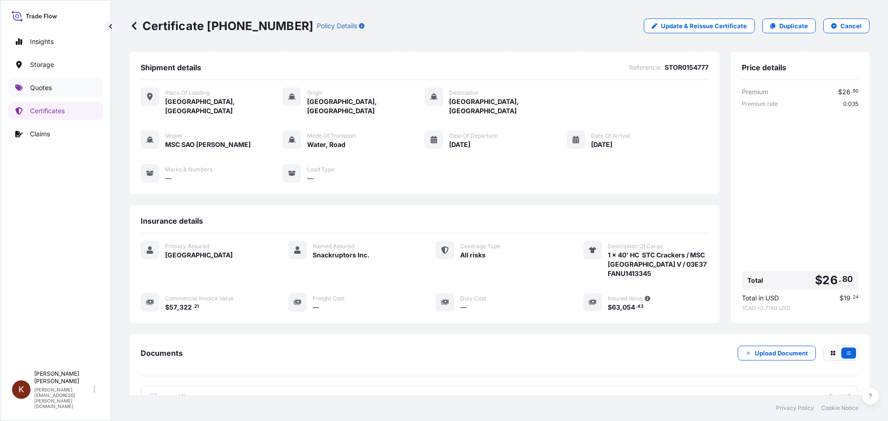
click at [42, 85] on p "Quotes" at bounding box center [41, 87] width 22 height 9
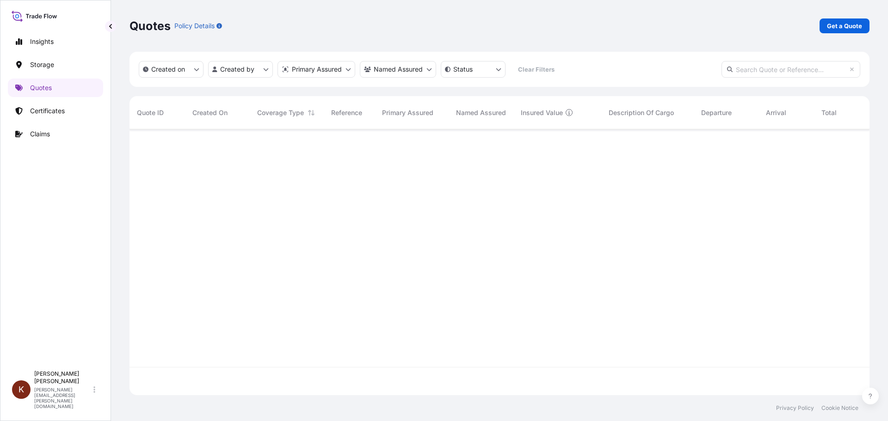
scroll to position [264, 733]
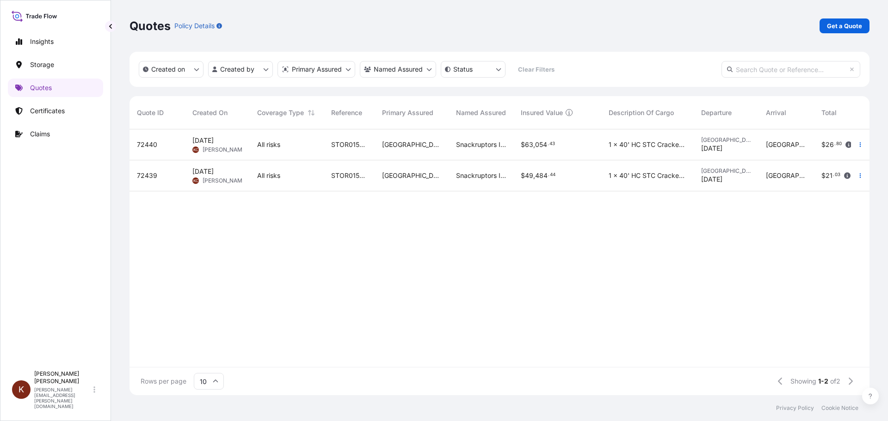
click at [211, 177] on span "[PERSON_NAME]" at bounding box center [225, 180] width 45 height 7
select select "Road / [GEOGRAPHIC_DATA]"
select select "Water"
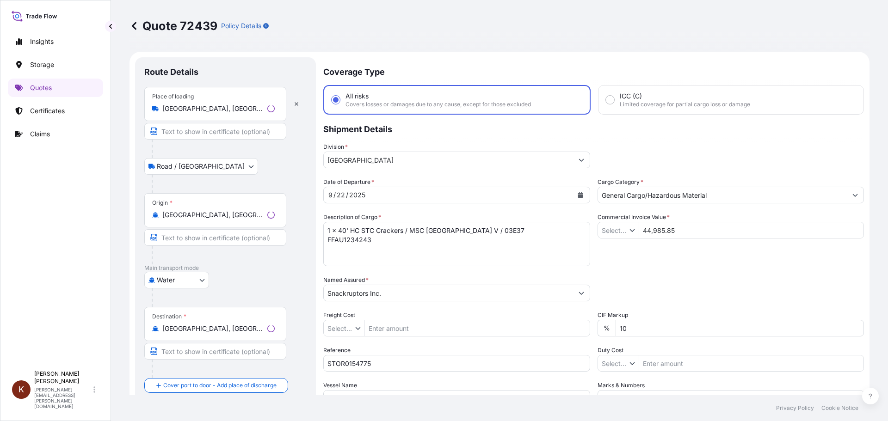
type input "$ CAD"
type input "$ USD"
click at [33, 86] on p "Quotes" at bounding box center [41, 87] width 22 height 9
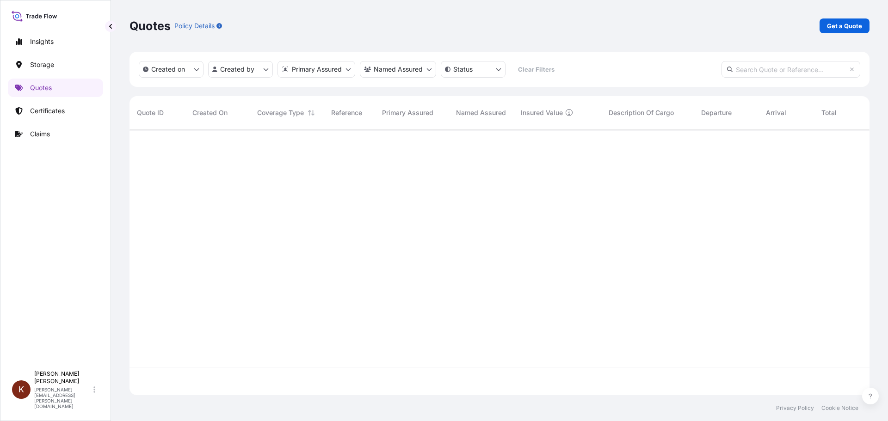
scroll to position [264, 733]
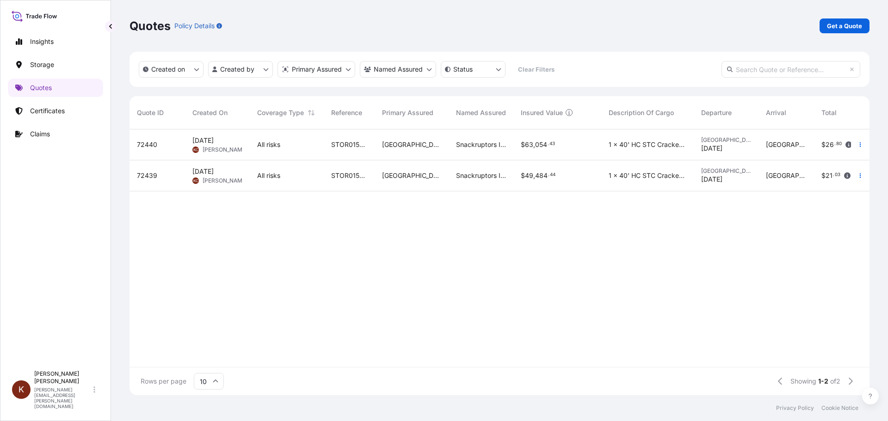
click at [217, 146] on span "[PERSON_NAME]" at bounding box center [225, 149] width 45 height 7
select select "Road / [GEOGRAPHIC_DATA]"
select select "Water"
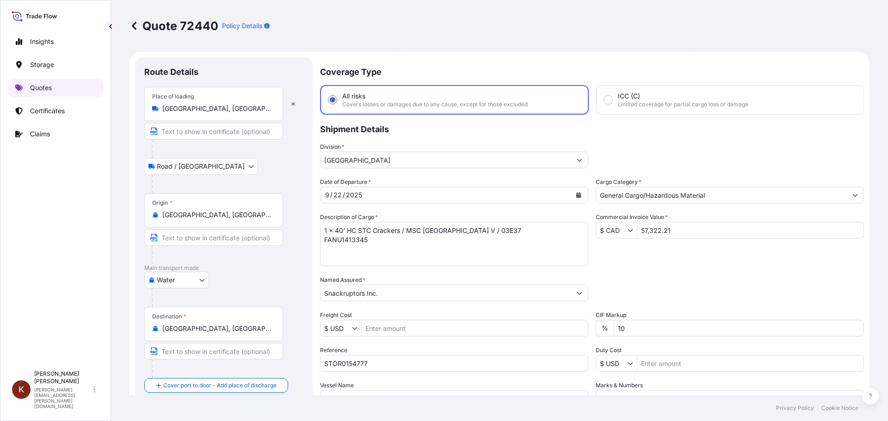
click at [37, 83] on p "Quotes" at bounding box center [41, 87] width 22 height 9
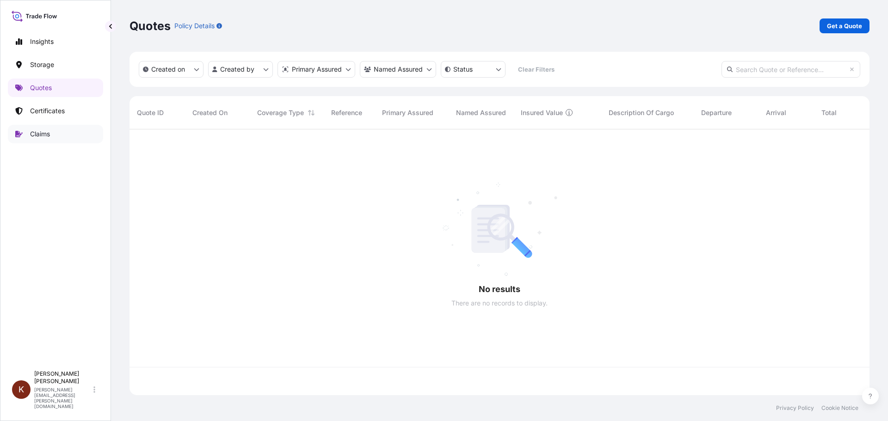
scroll to position [264, 733]
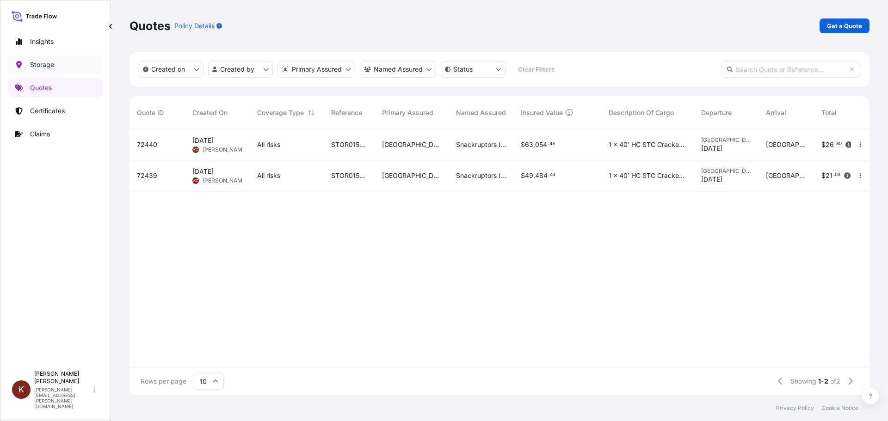
click at [42, 63] on p "Storage" at bounding box center [42, 64] width 24 height 9
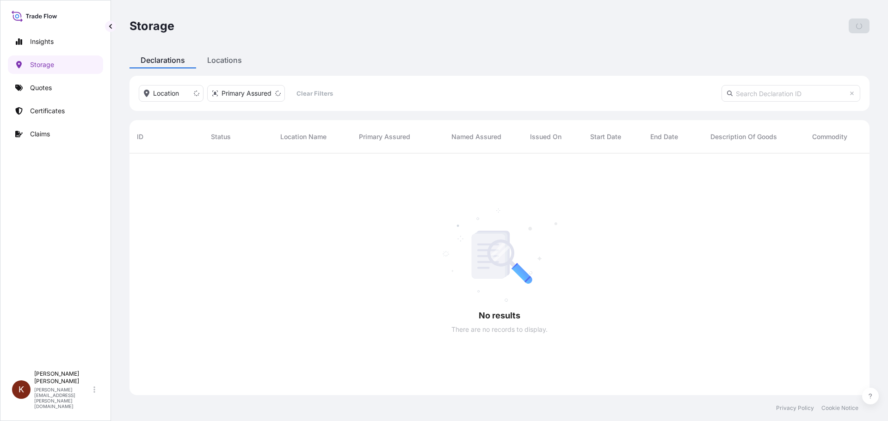
scroll to position [7, 7]
click at [39, 87] on p "Quotes" at bounding box center [41, 87] width 22 height 9
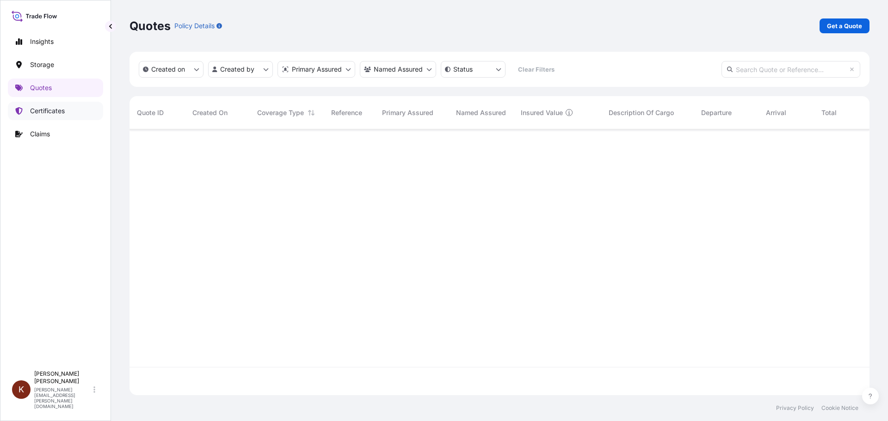
scroll to position [264, 733]
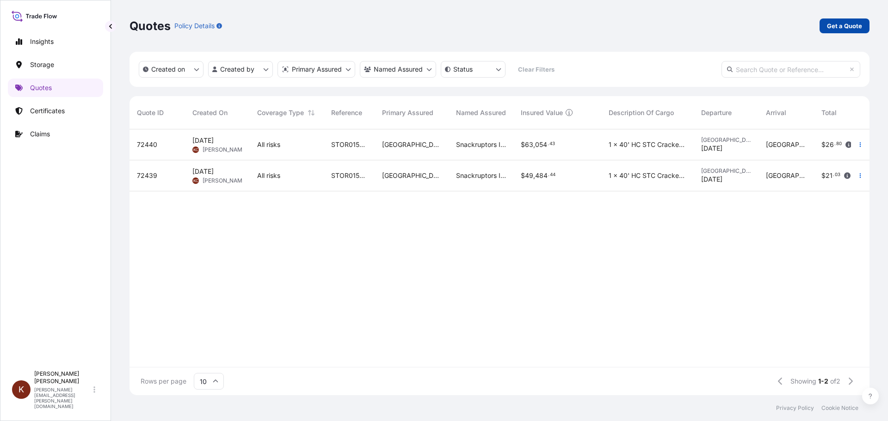
click at [833, 25] on p "Get a Quote" at bounding box center [844, 25] width 35 height 9
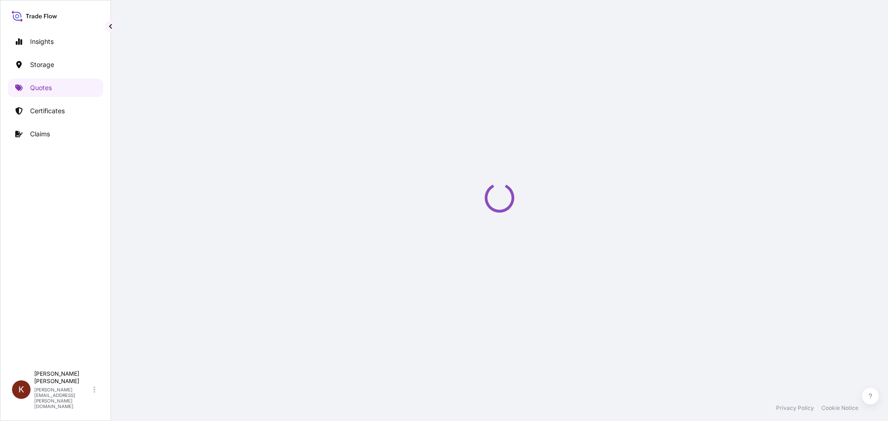
select select "Water"
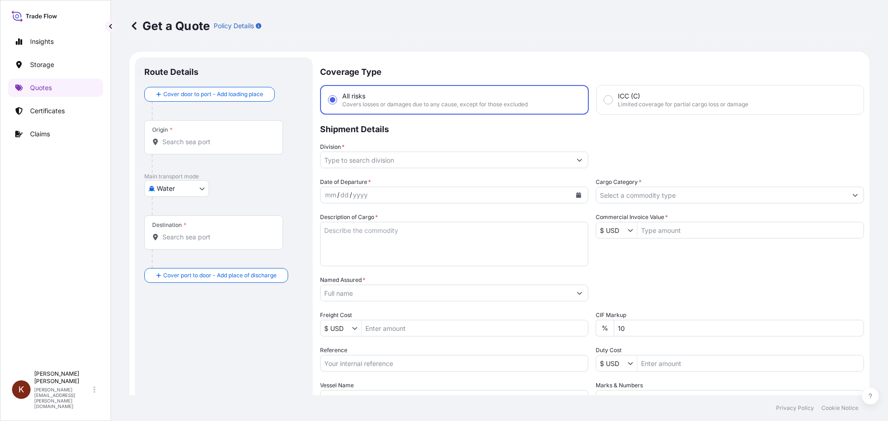
scroll to position [15, 0]
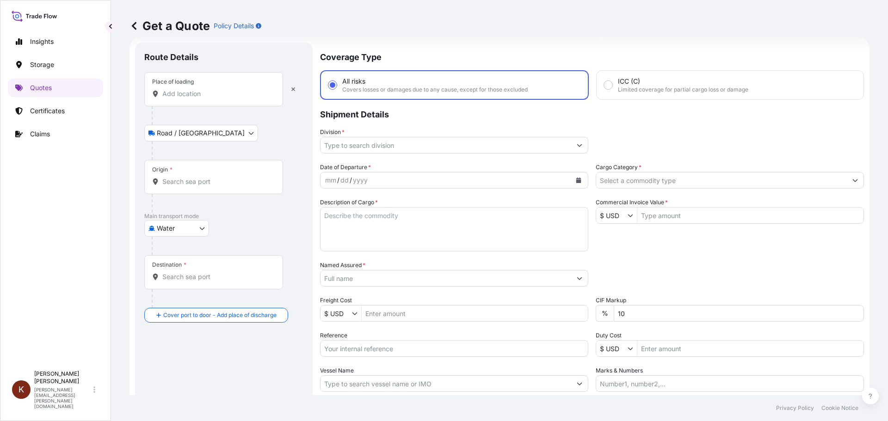
click at [188, 91] on input "Place of loading" at bounding box center [216, 93] width 109 height 9
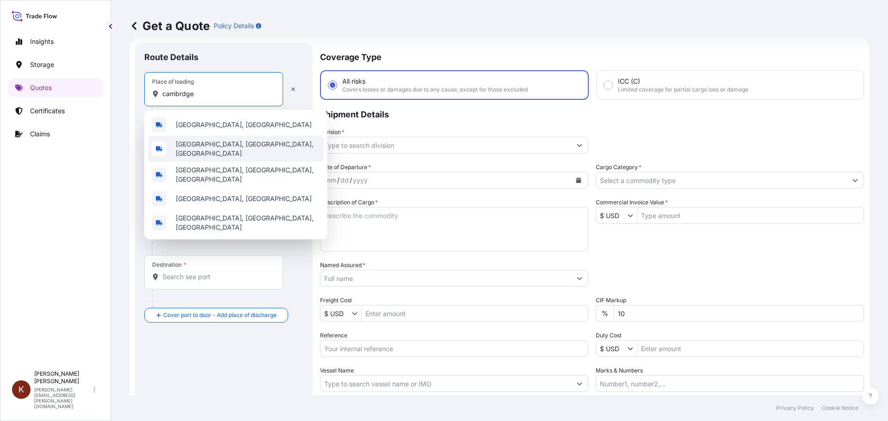
click at [203, 146] on span "[GEOGRAPHIC_DATA], [GEOGRAPHIC_DATA], [GEOGRAPHIC_DATA]" at bounding box center [248, 149] width 144 height 19
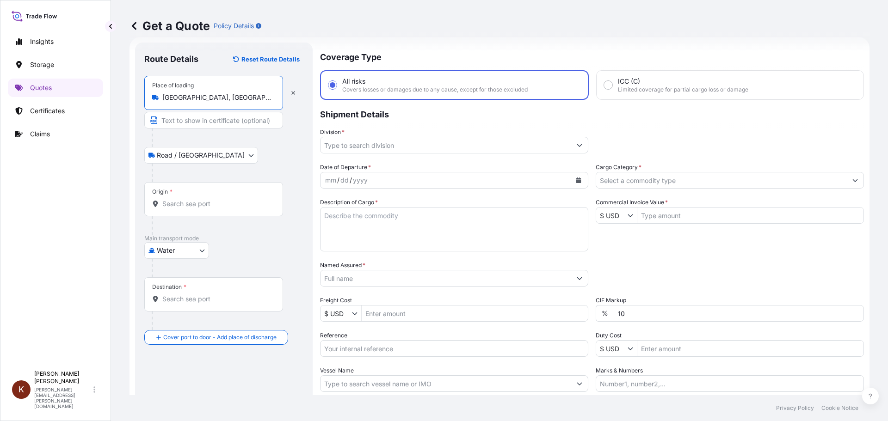
type input "[GEOGRAPHIC_DATA], [GEOGRAPHIC_DATA], [GEOGRAPHIC_DATA]"
click at [172, 203] on input "Origin *" at bounding box center [216, 203] width 109 height 9
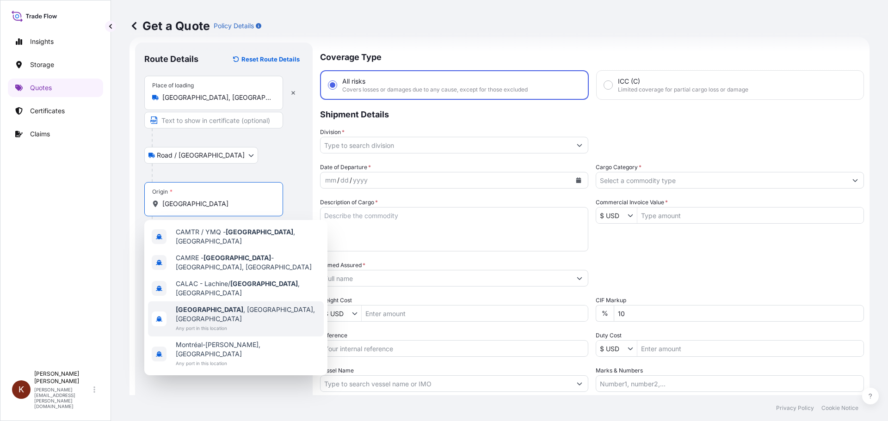
click at [194, 306] on b "[GEOGRAPHIC_DATA]" at bounding box center [210, 310] width 68 height 8
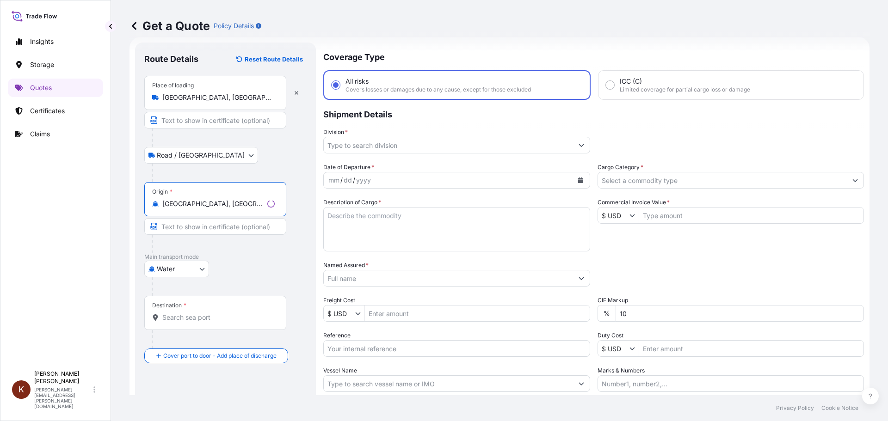
type input "[GEOGRAPHIC_DATA], [GEOGRAPHIC_DATA], [GEOGRAPHIC_DATA]"
click at [170, 317] on input "Destination *" at bounding box center [218, 317] width 112 height 9
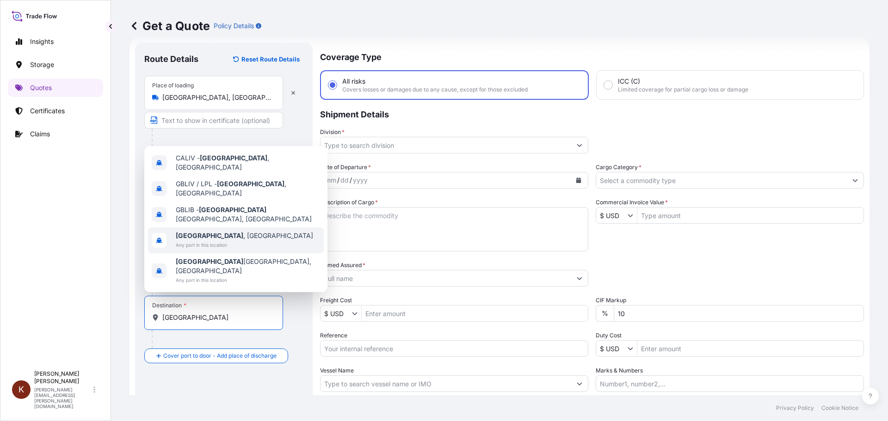
click at [189, 240] on b "[GEOGRAPHIC_DATA]" at bounding box center [210, 236] width 68 height 8
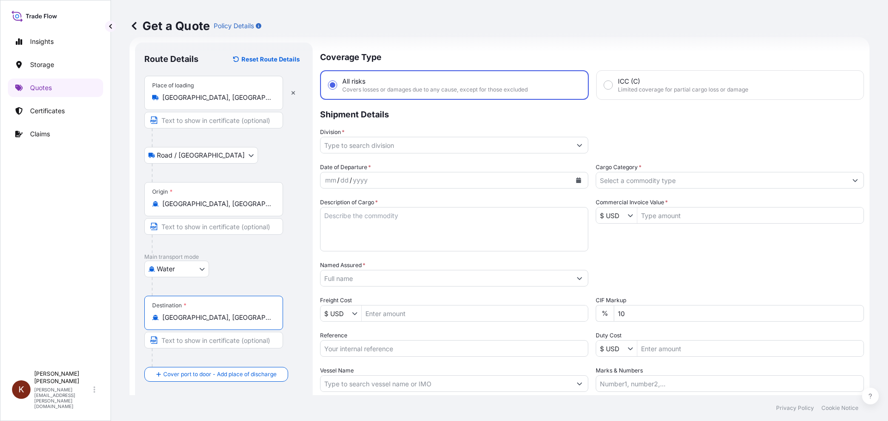
type input "[GEOGRAPHIC_DATA], [GEOGRAPHIC_DATA]"
click at [296, 276] on div "Water Air Water Inland" at bounding box center [223, 269] width 159 height 17
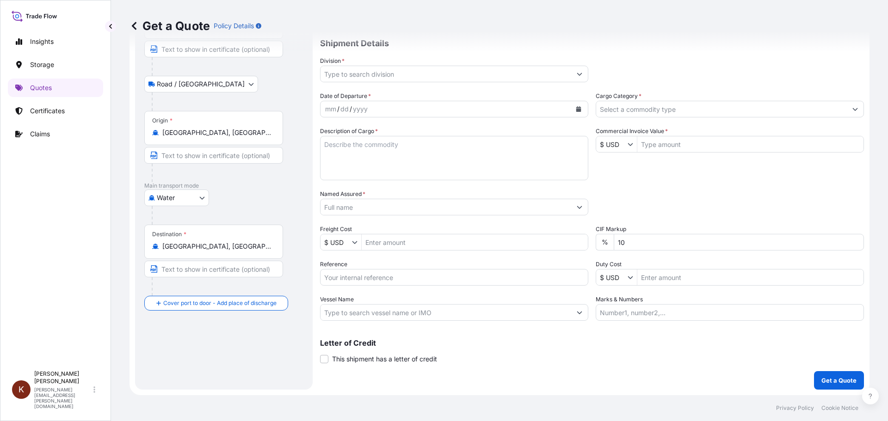
scroll to position [0, 0]
